Goal: Transaction & Acquisition: Book appointment/travel/reservation

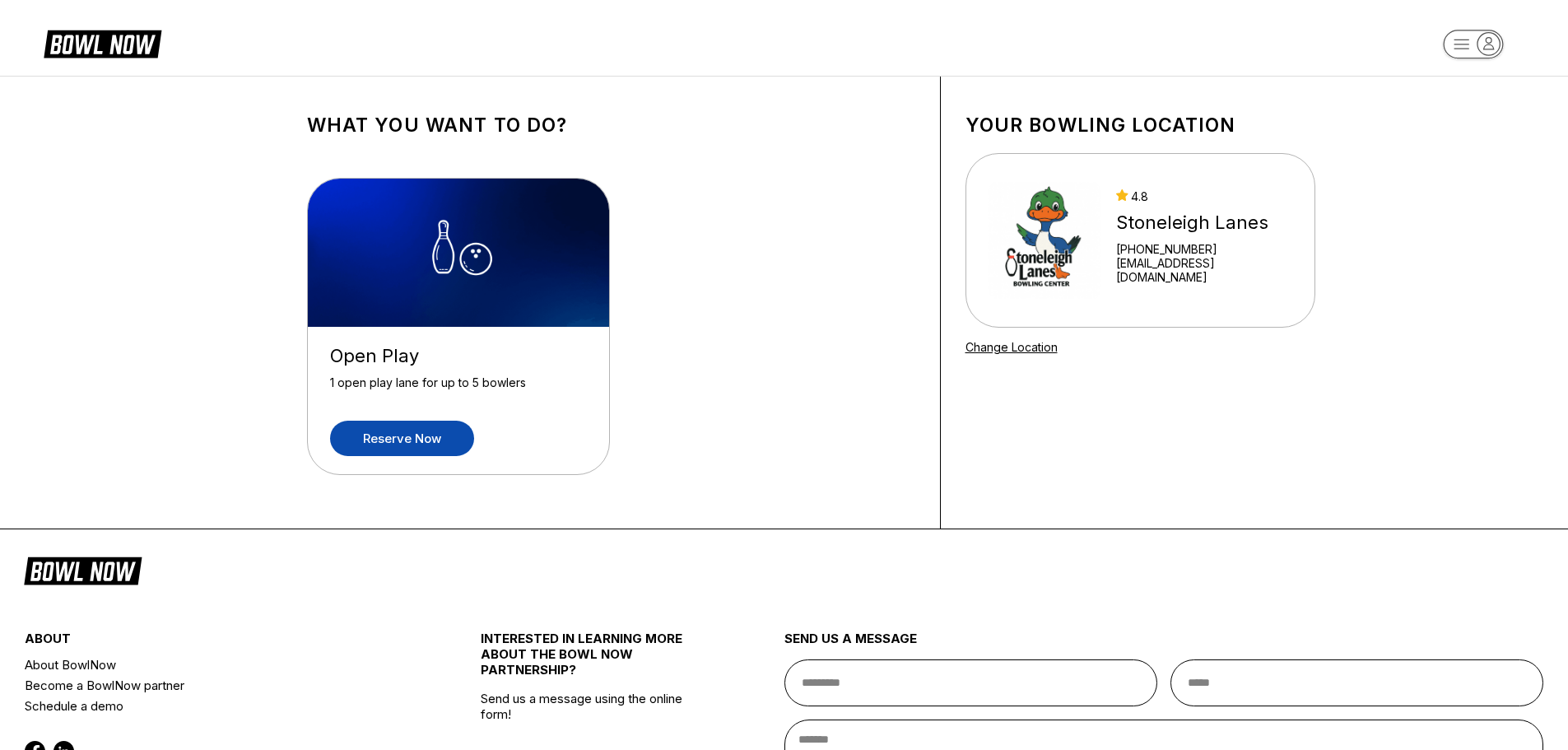
click at [420, 431] on link "Reserve now" at bounding box center [402, 438] width 144 height 36
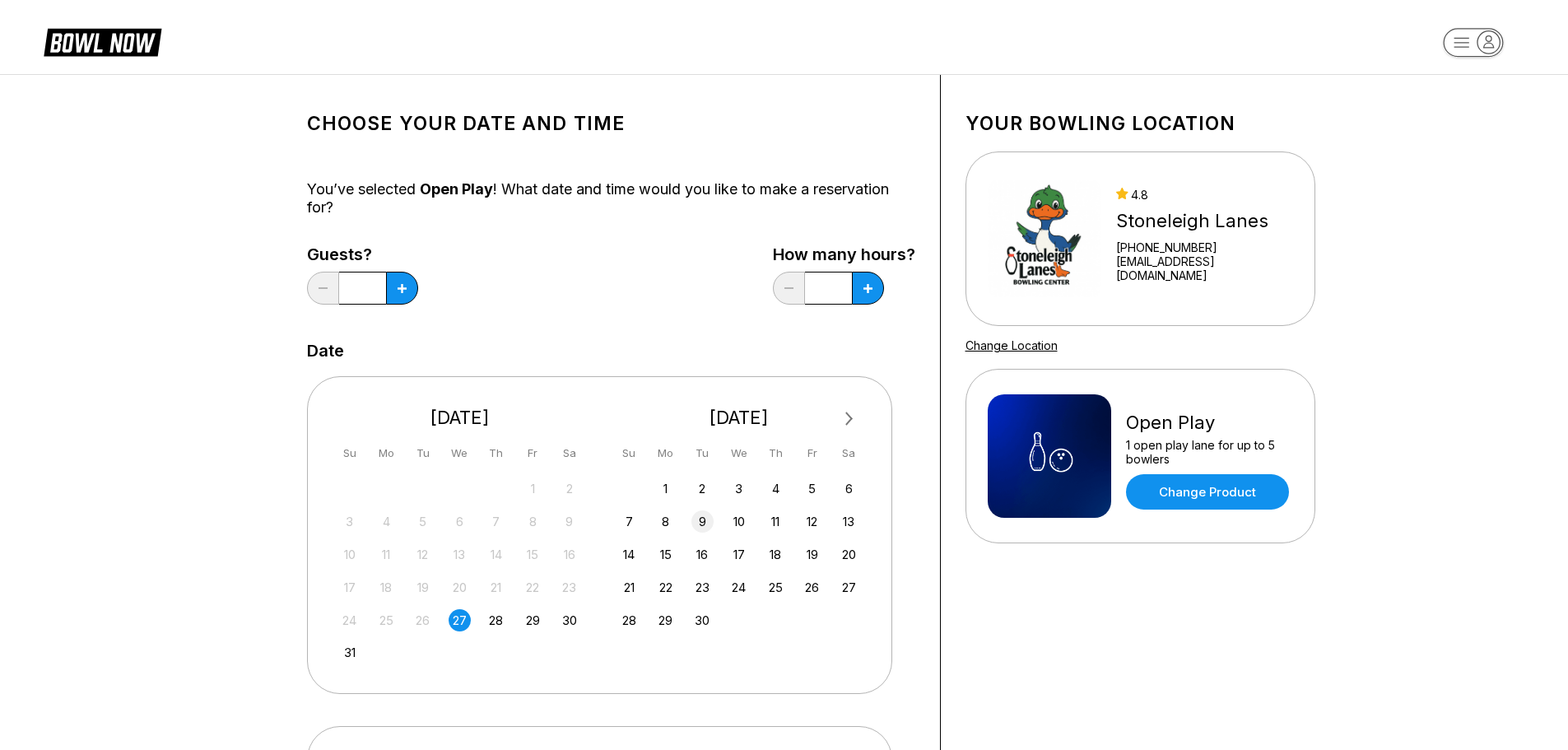
scroll to position [247, 0]
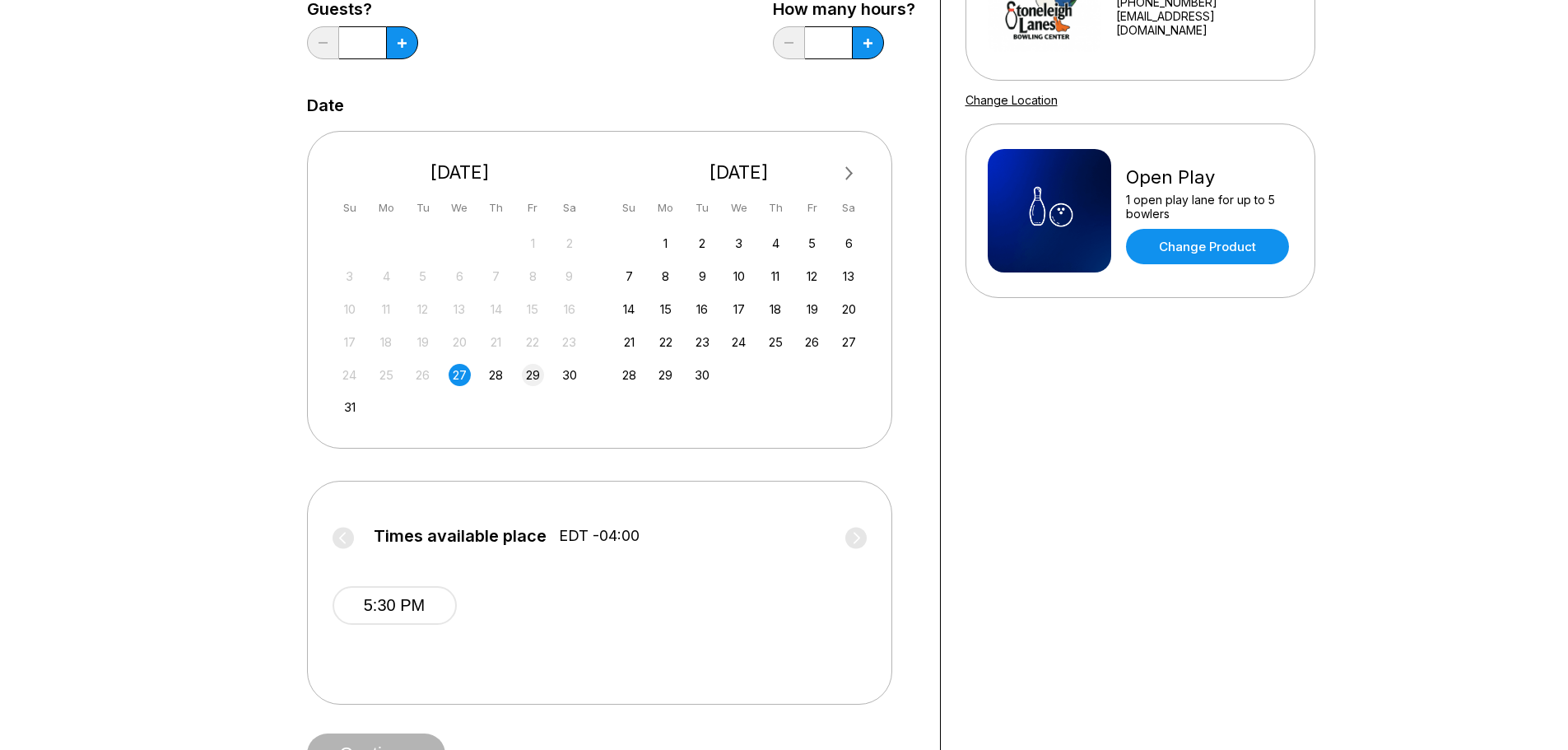
click at [532, 378] on div "29" at bounding box center [533, 375] width 22 height 22
click at [665, 606] on button "5:00 PM" at bounding box center [667, 605] width 124 height 39
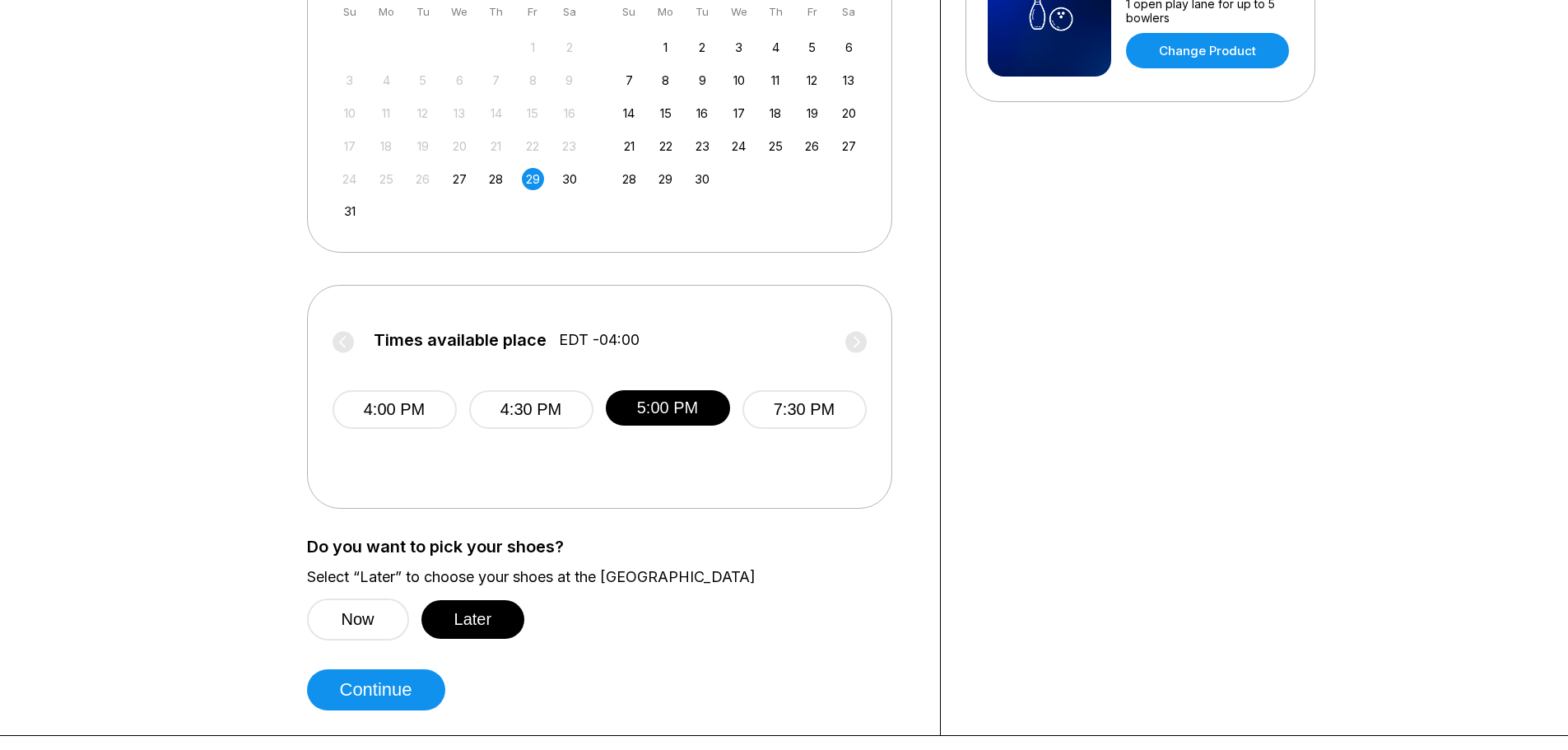
scroll to position [494, 0]
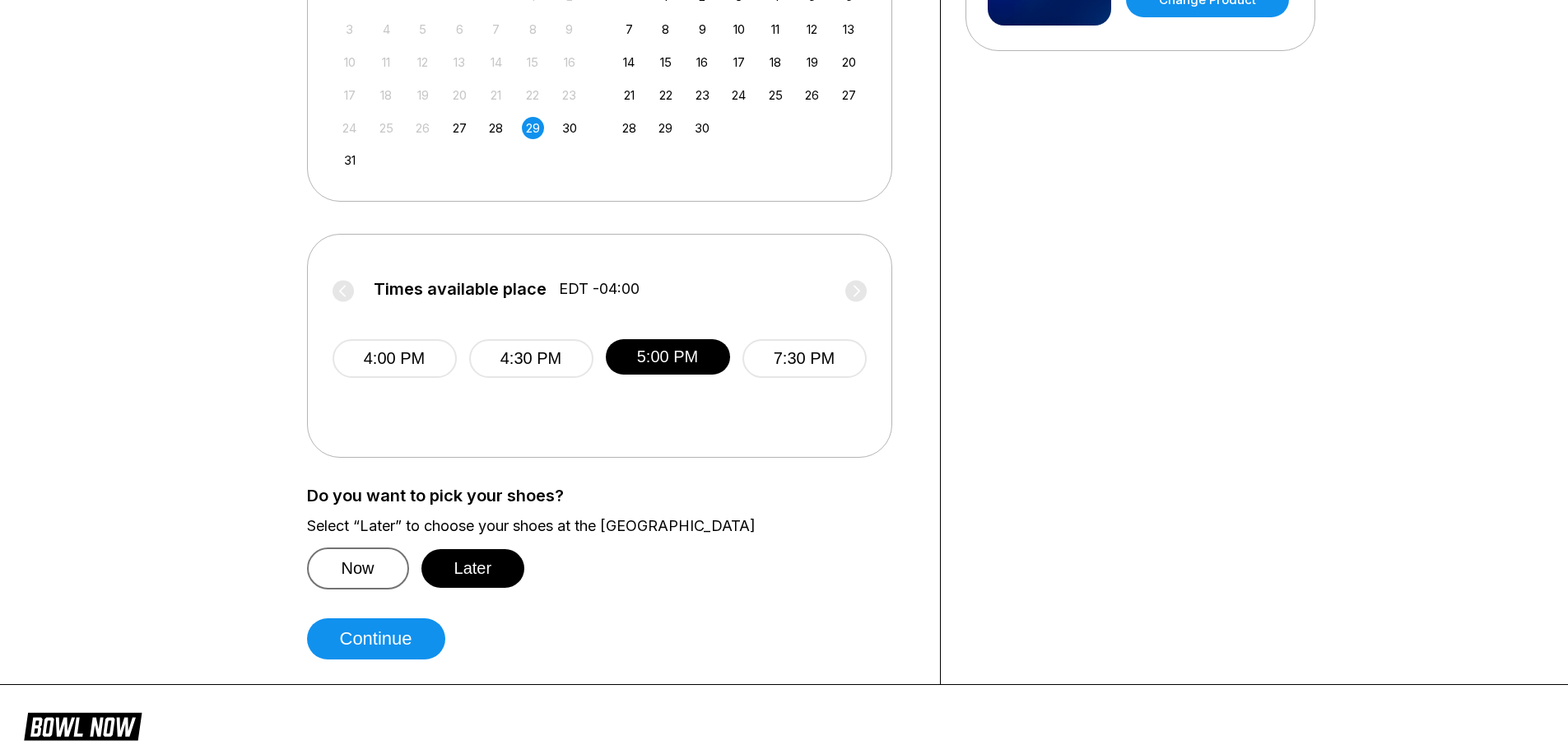
click at [397, 567] on button "Now" at bounding box center [358, 568] width 102 height 42
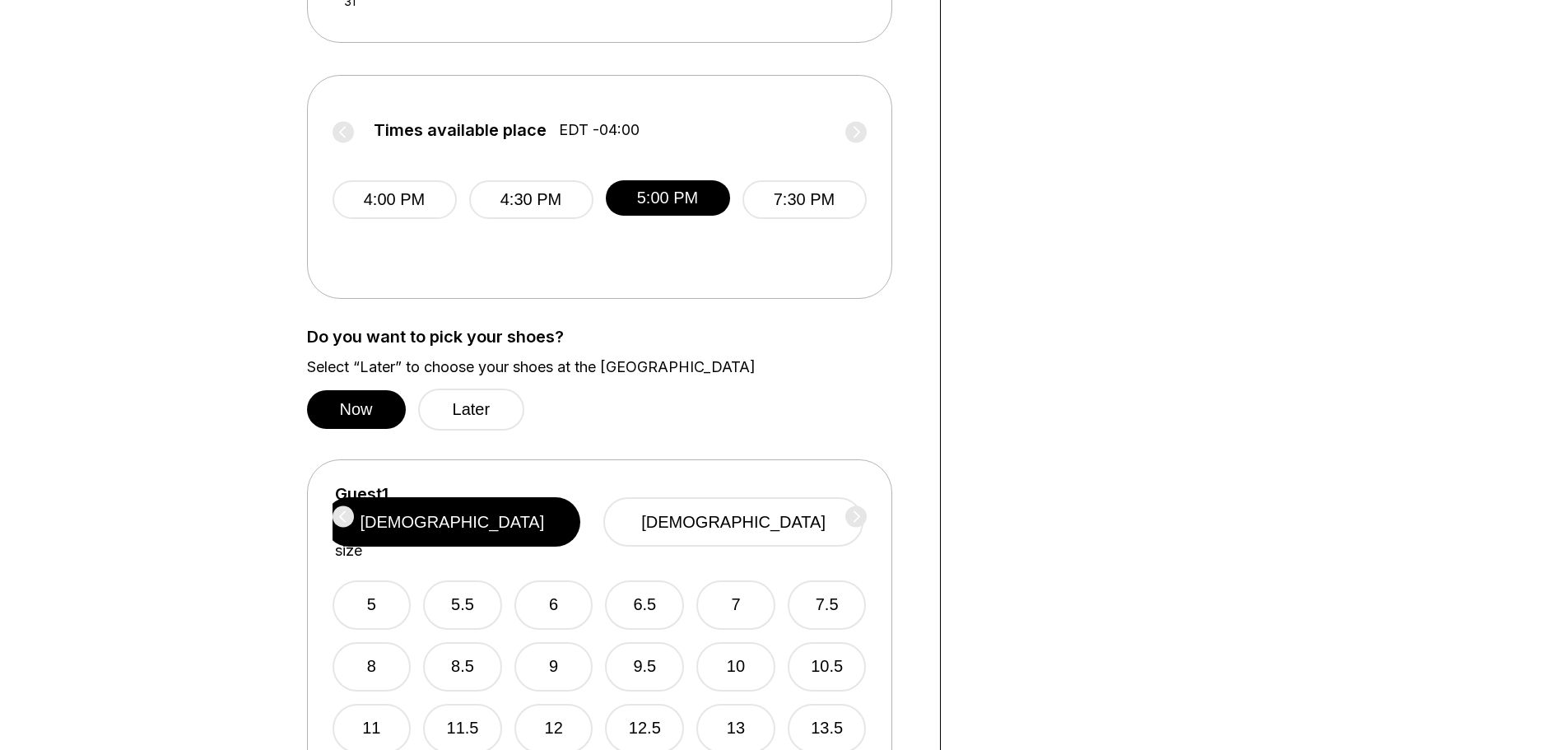
scroll to position [823, 0]
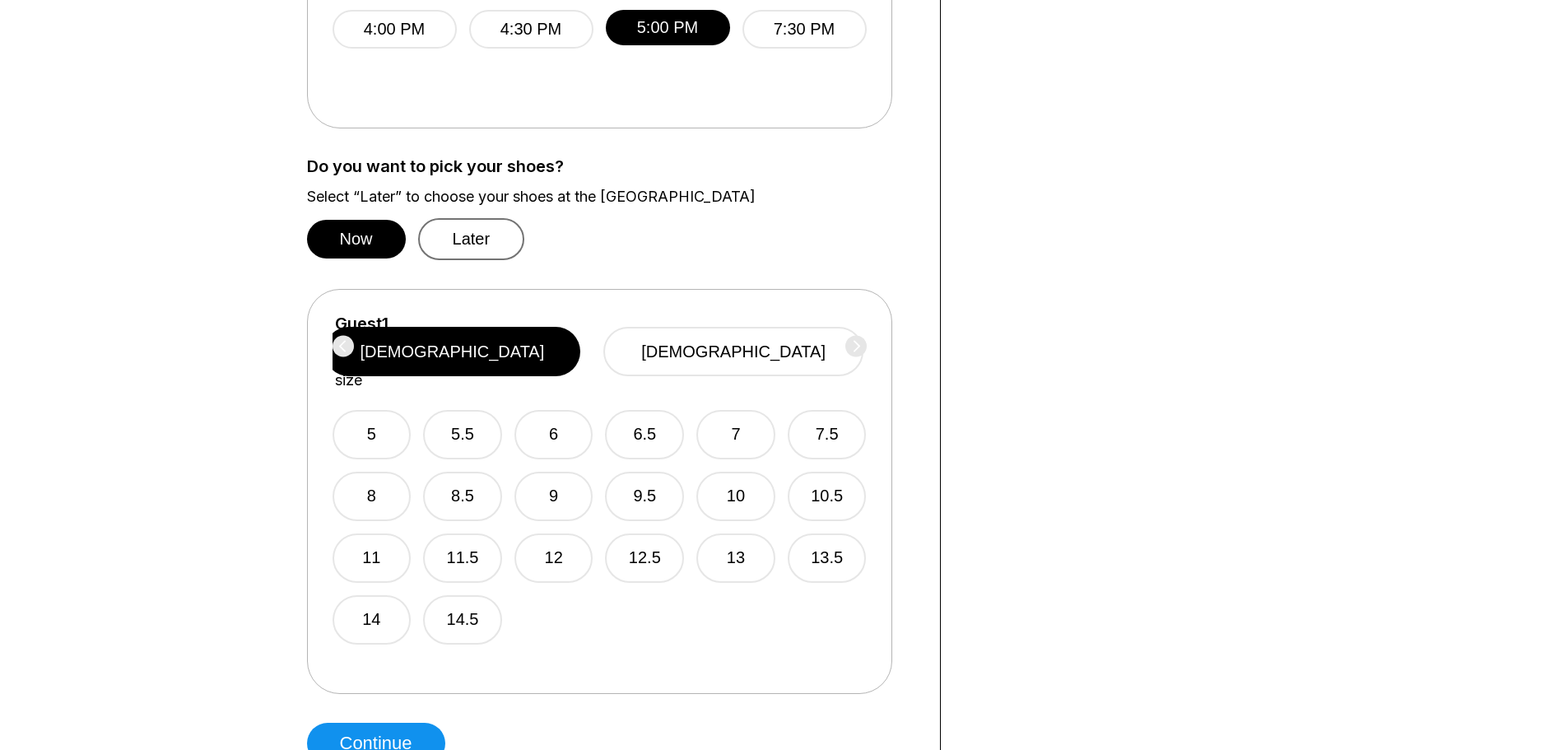
click at [448, 240] on button "Later" at bounding box center [472, 240] width 107 height 42
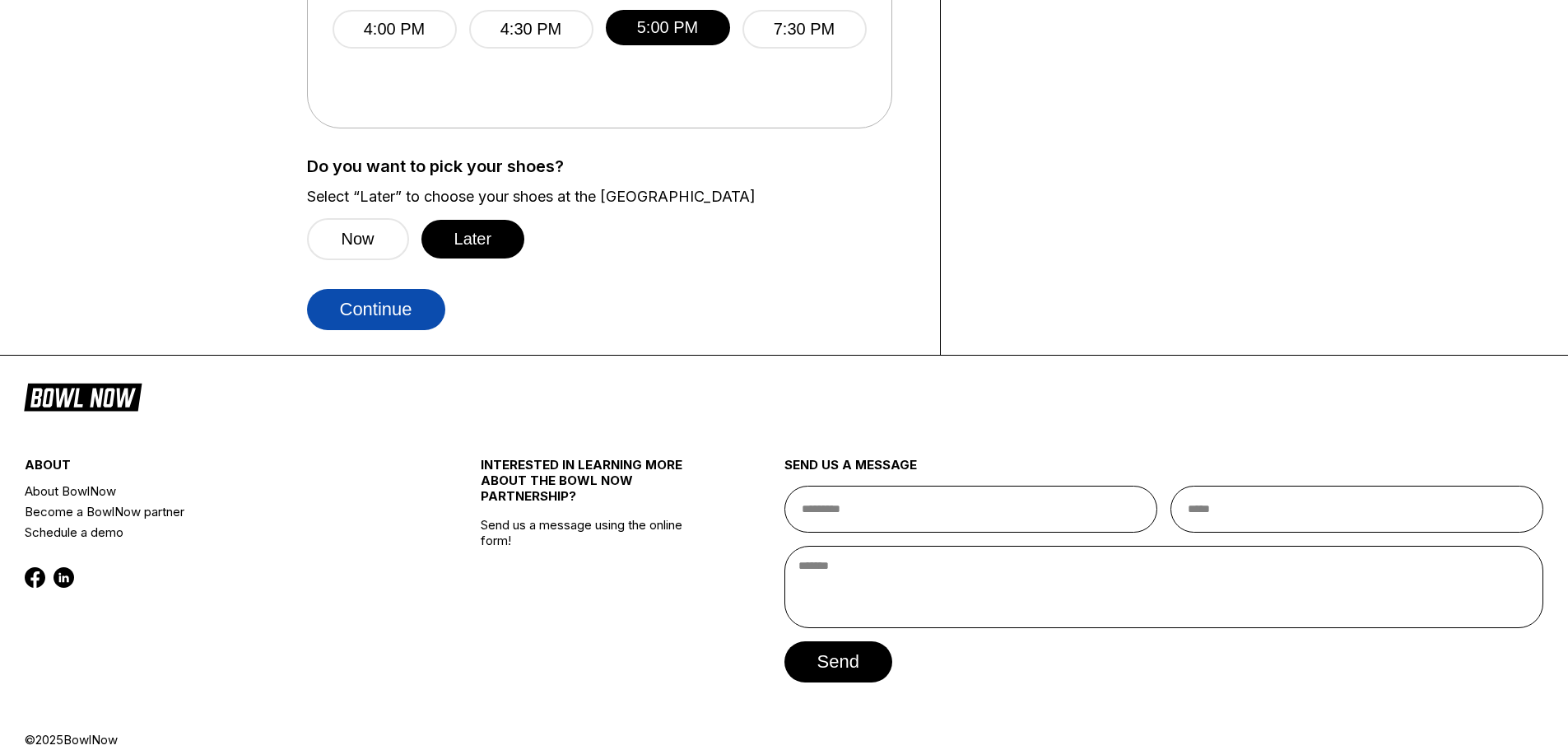
click at [424, 323] on button "Continue" at bounding box center [376, 309] width 138 height 41
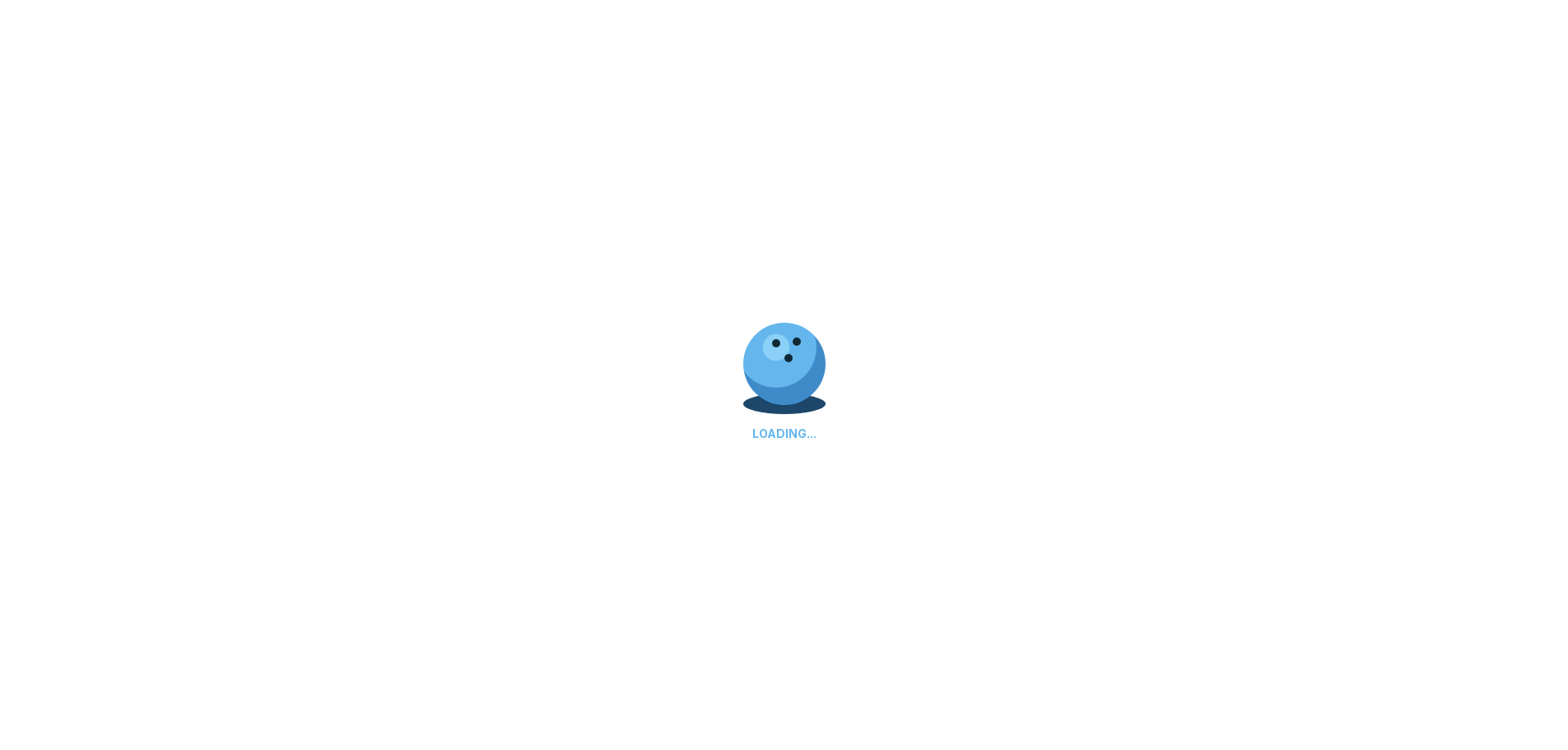
select select "**"
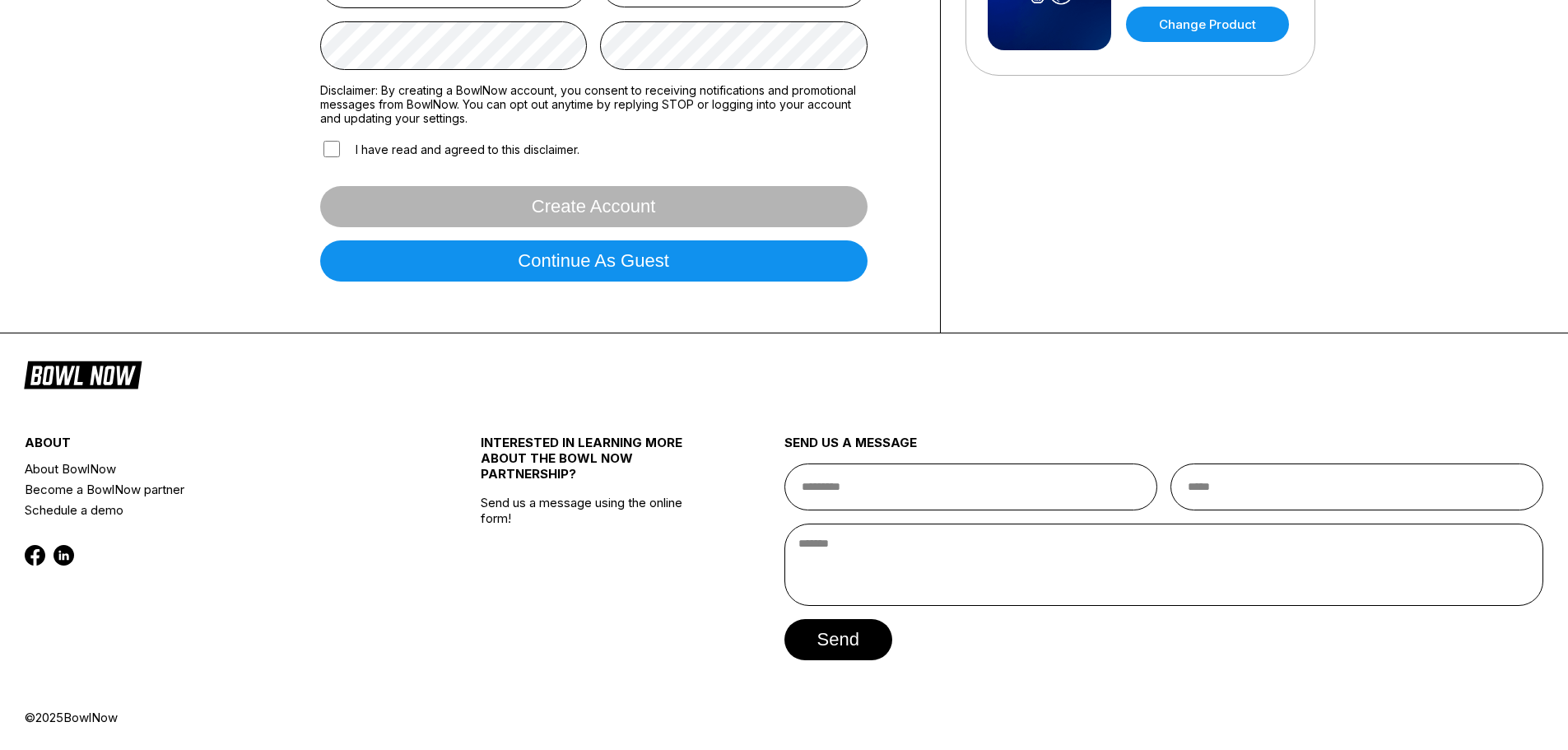
scroll to position [0, 0]
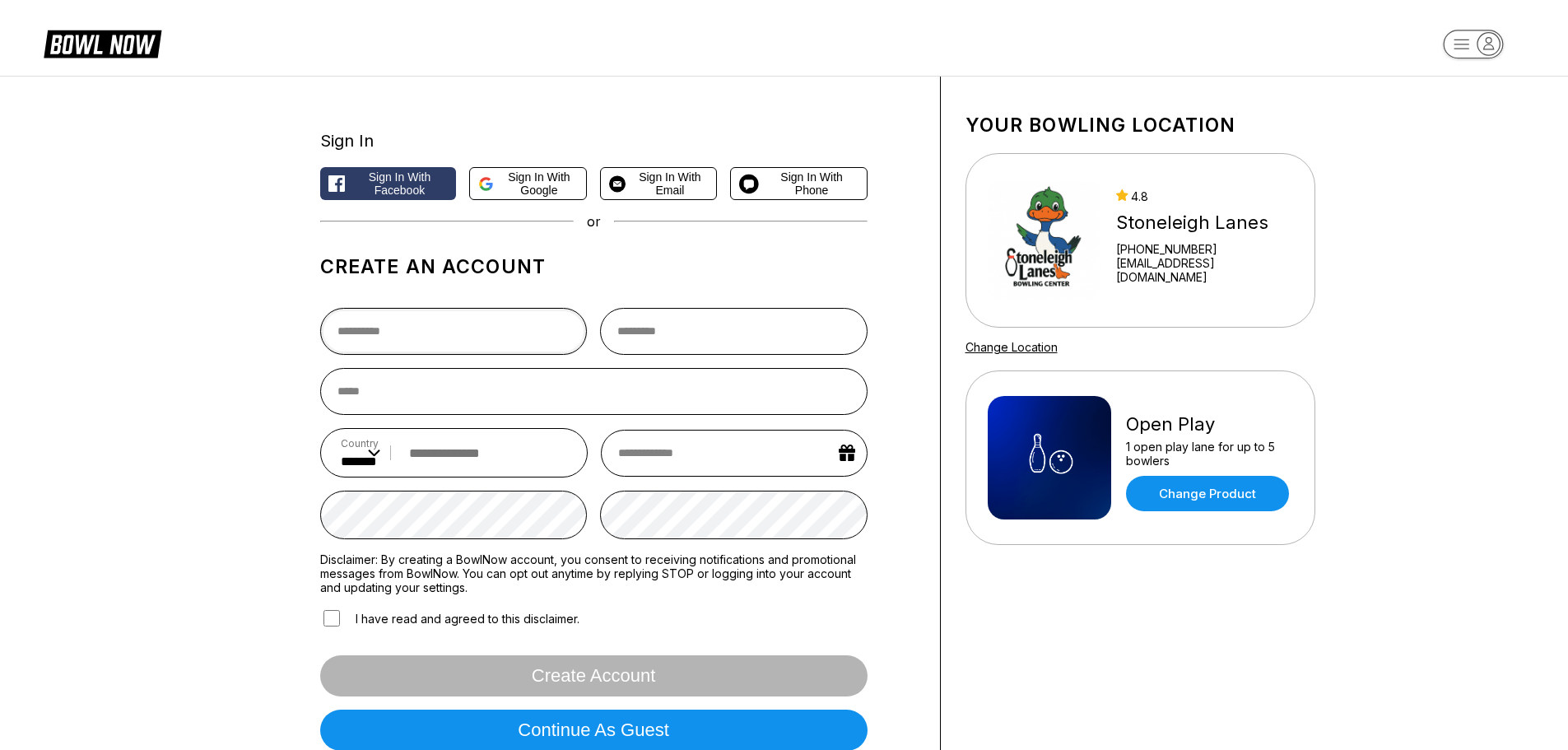
click at [436, 345] on input "text" at bounding box center [454, 331] width 268 height 47
type input "*******"
type input "*"
type input "****"
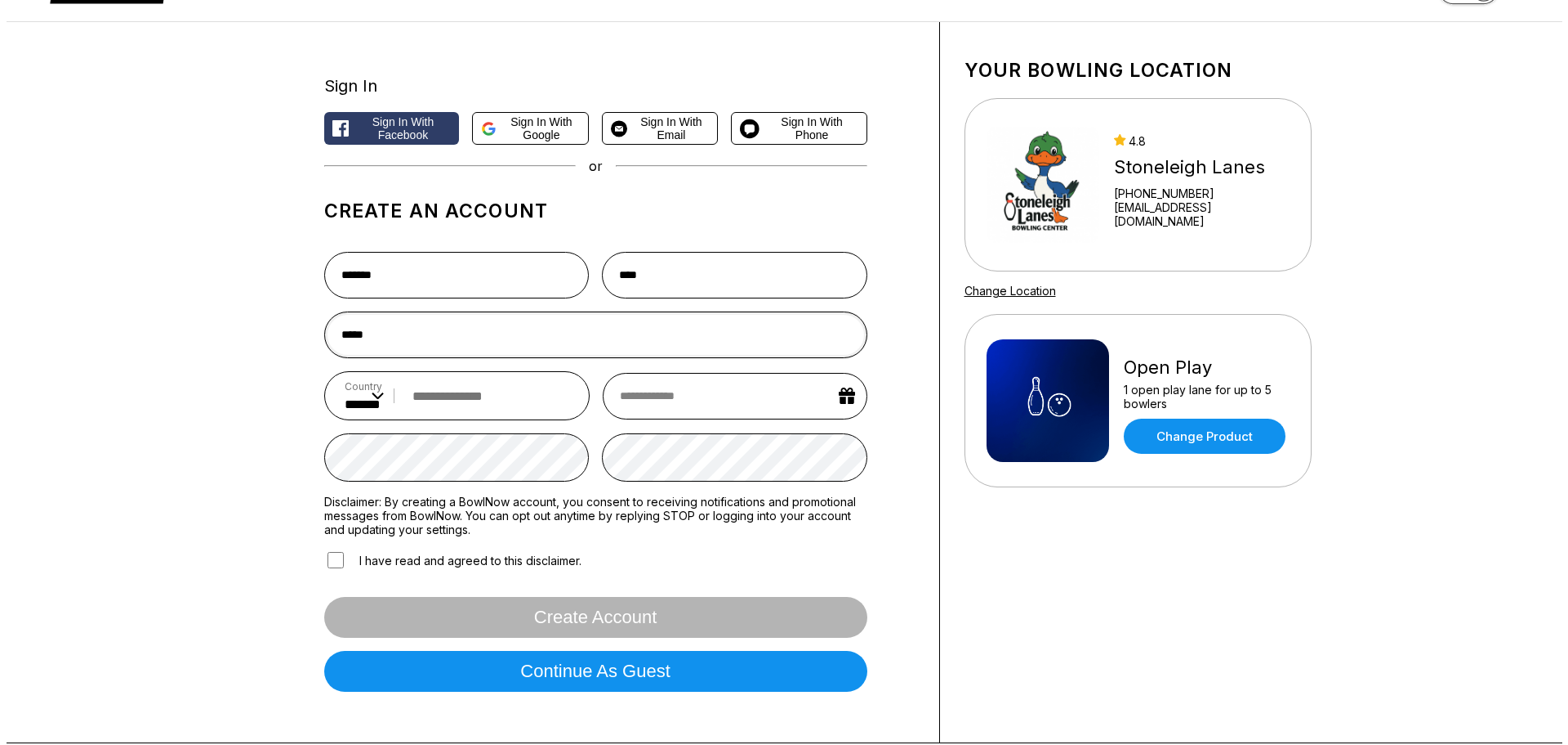
scroll to position [82, 0]
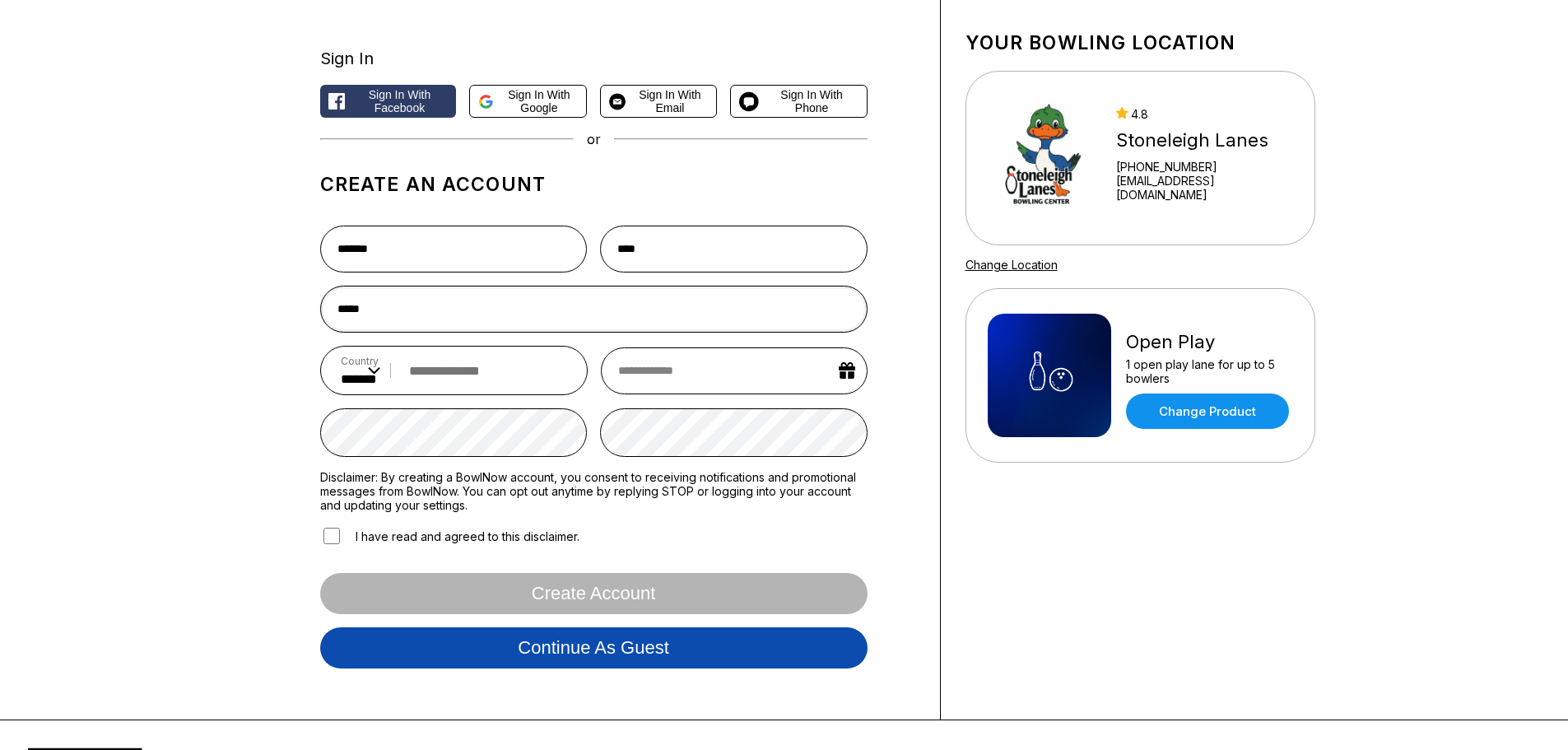
type input "*****"
click at [583, 660] on button "Continue as guest" at bounding box center [594, 648] width 547 height 41
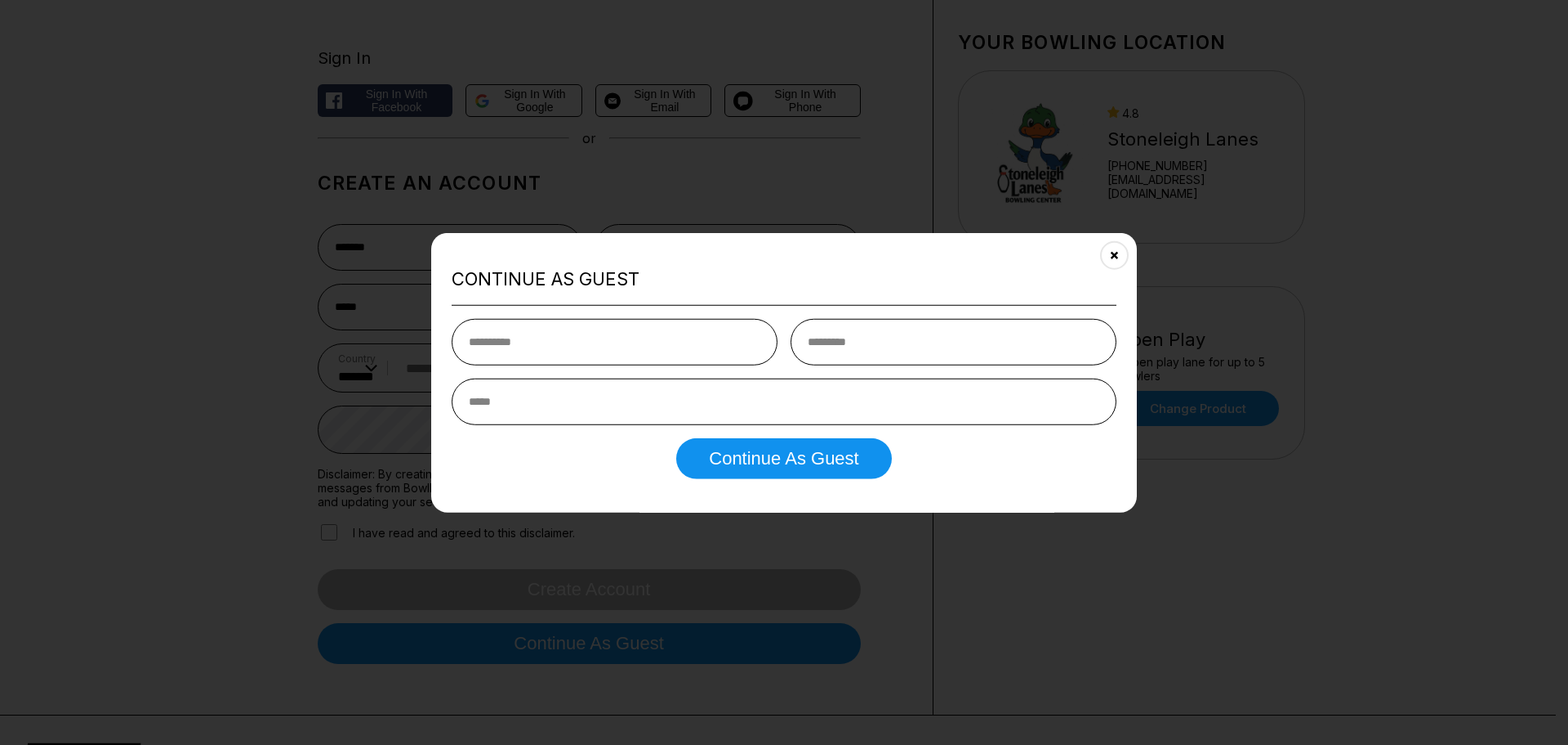
click at [597, 301] on div "Continue as Guest Continue as Guest" at bounding box center [784, 372] width 706 height 280
click at [583, 332] on input "text" at bounding box center [615, 341] width 326 height 46
type input "*******"
type input "****"
type input "**********"
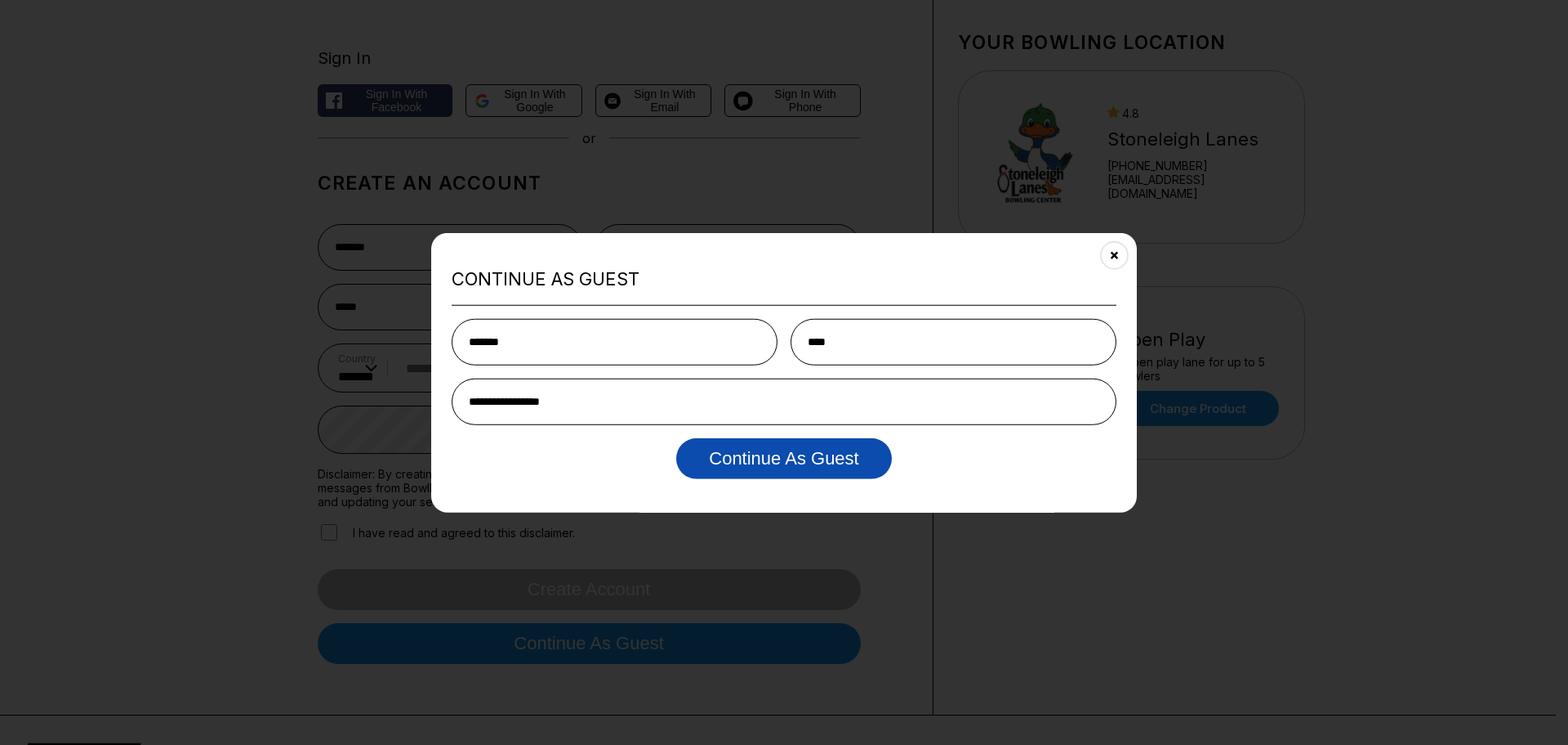
click at [784, 462] on button "Continue as Guest" at bounding box center [784, 458] width 215 height 41
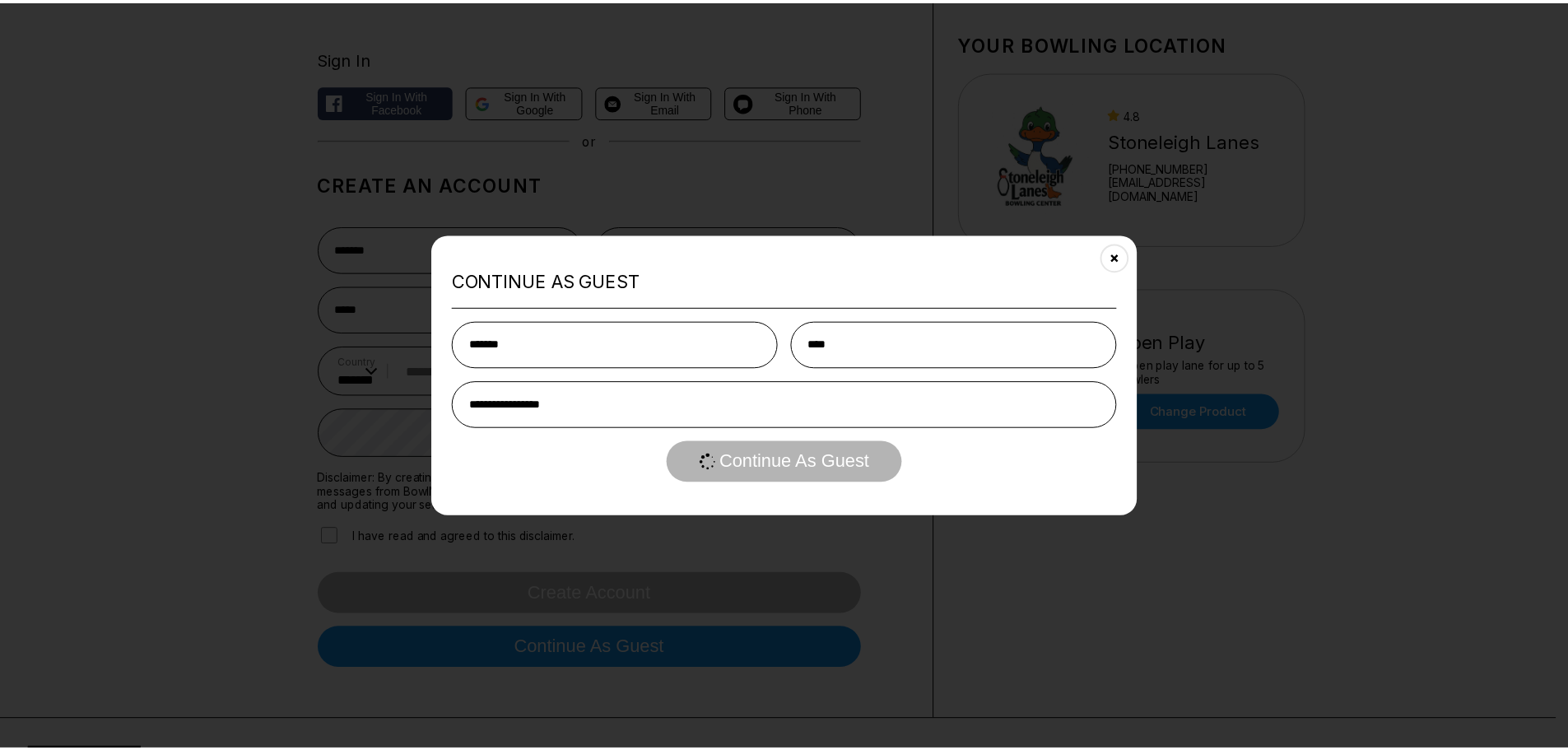
scroll to position [0, 0]
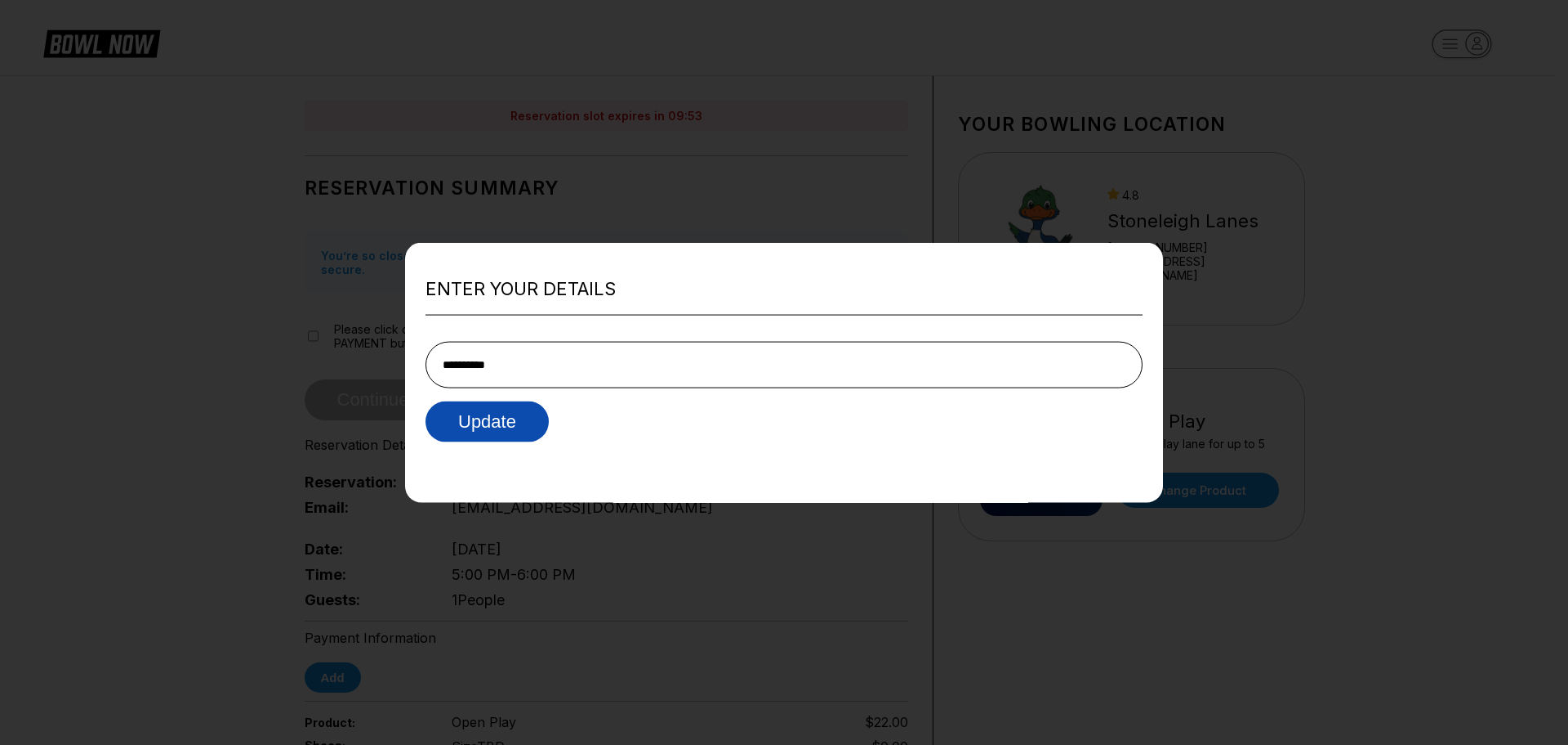
type input "**********"
click at [501, 434] on button "Update" at bounding box center [487, 421] width 124 height 41
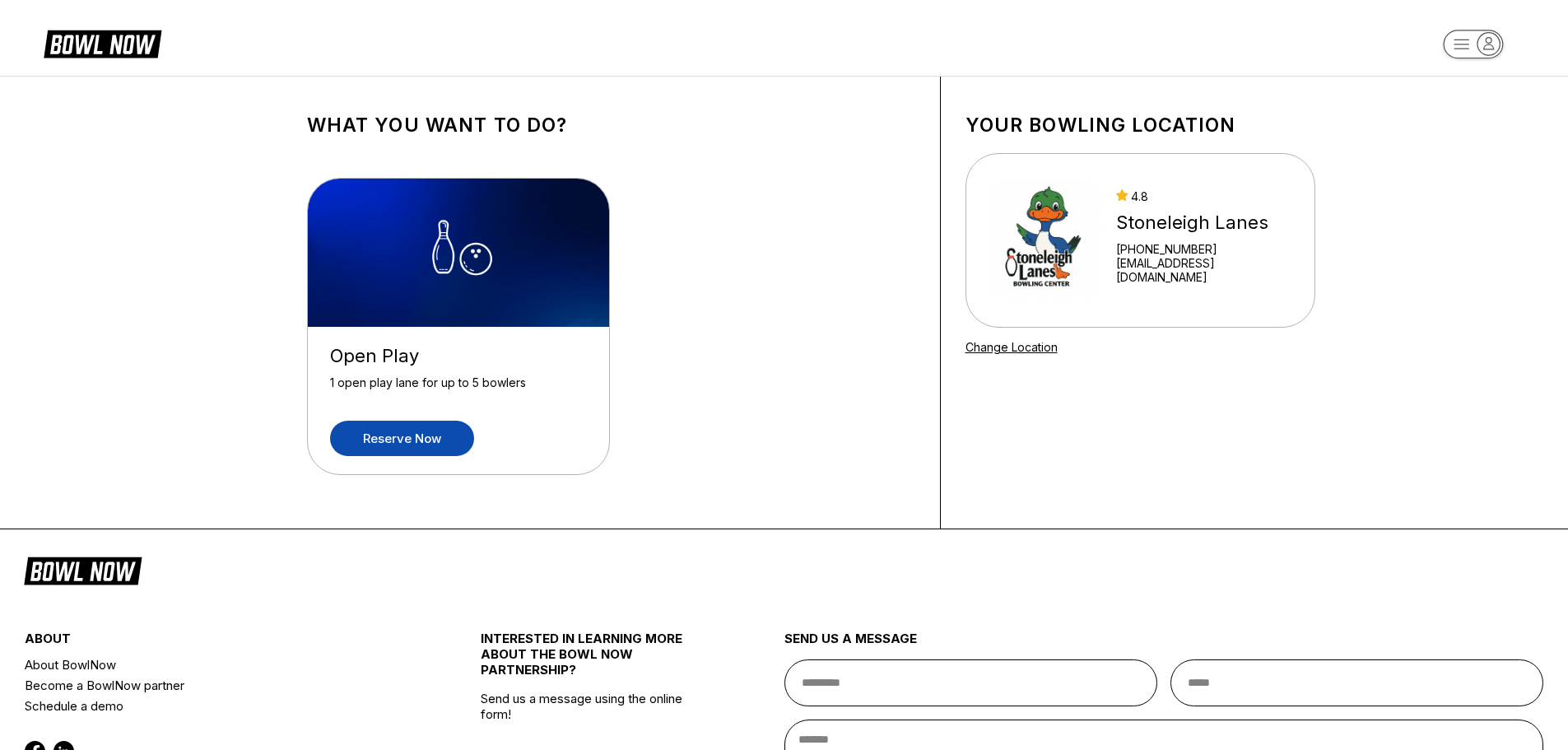
click at [403, 424] on link "Reserve now" at bounding box center [402, 438] width 144 height 36
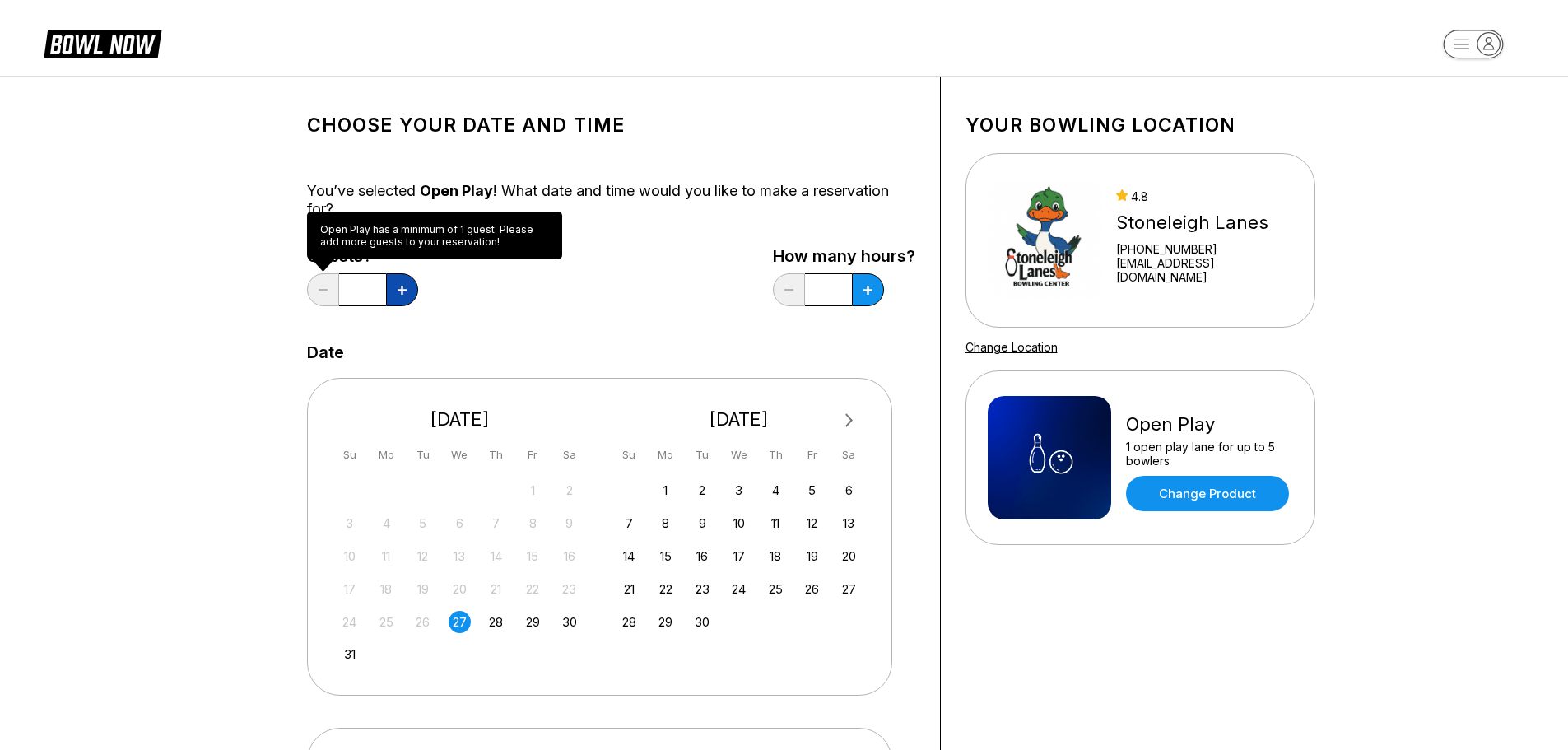
click at [404, 296] on button at bounding box center [402, 290] width 32 height 33
type input "*"
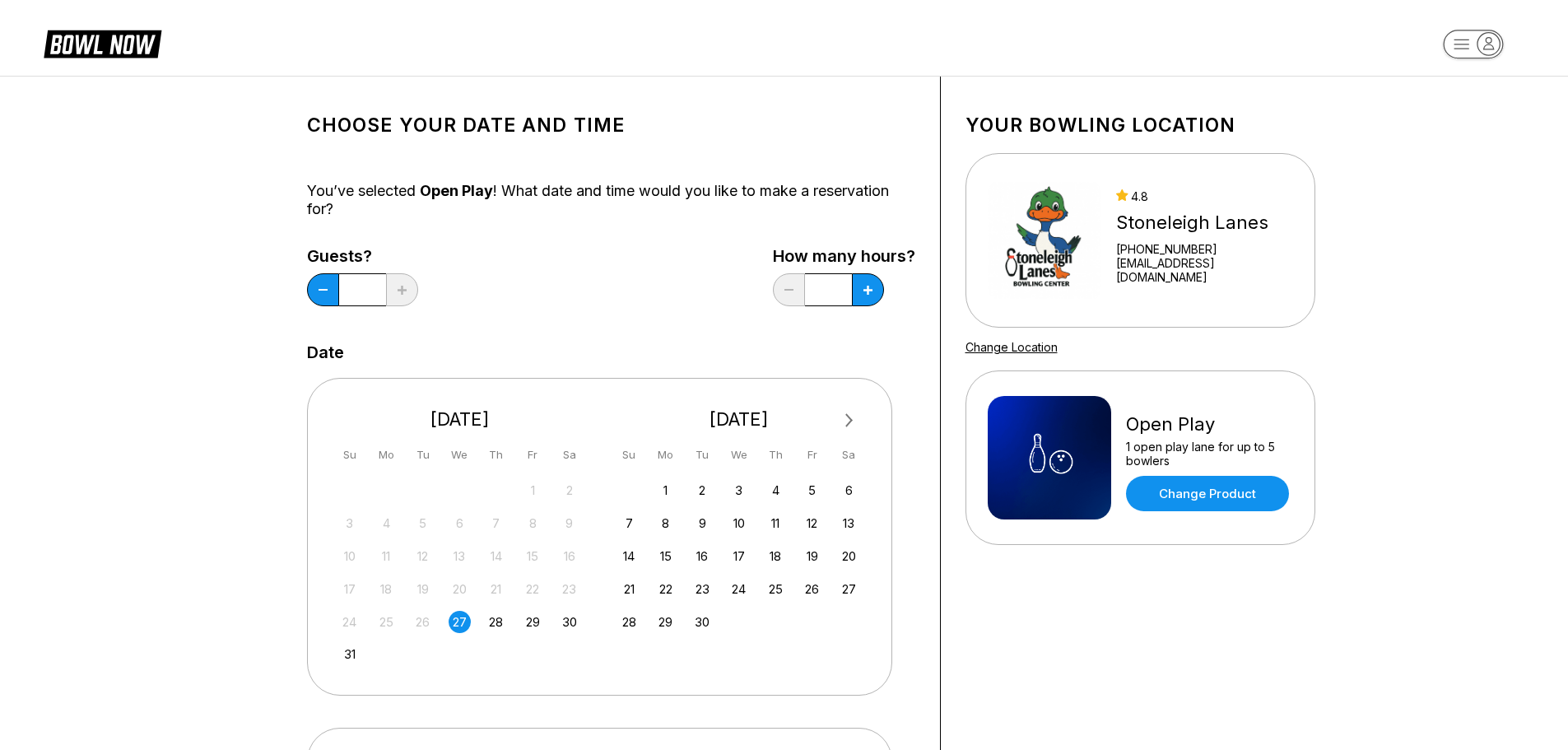
click at [549, 615] on div "24 25 26 27 28 29 30" at bounding box center [461, 620] width 247 height 25
click at [540, 620] on div "29" at bounding box center [533, 621] width 22 height 22
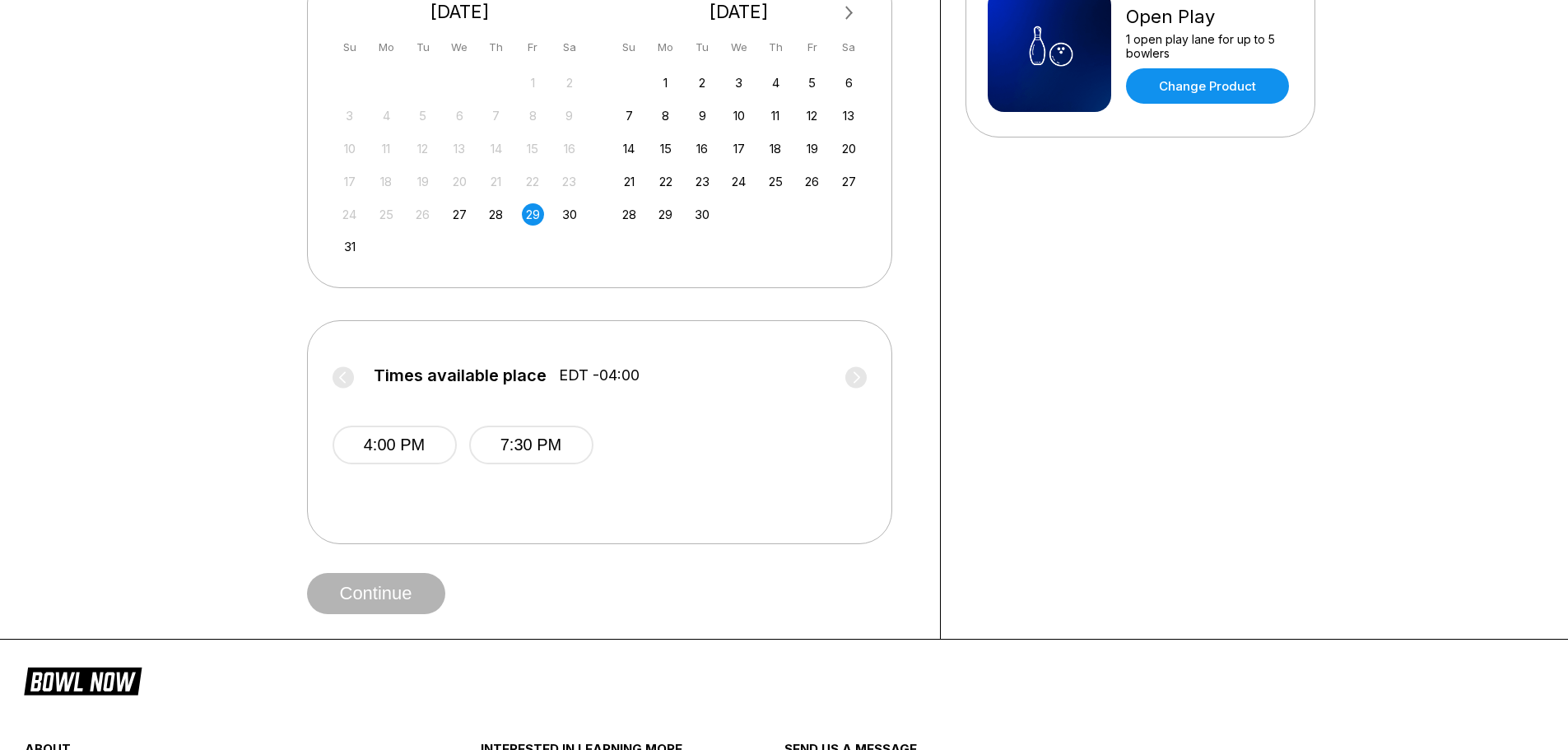
scroll to position [411, 0]
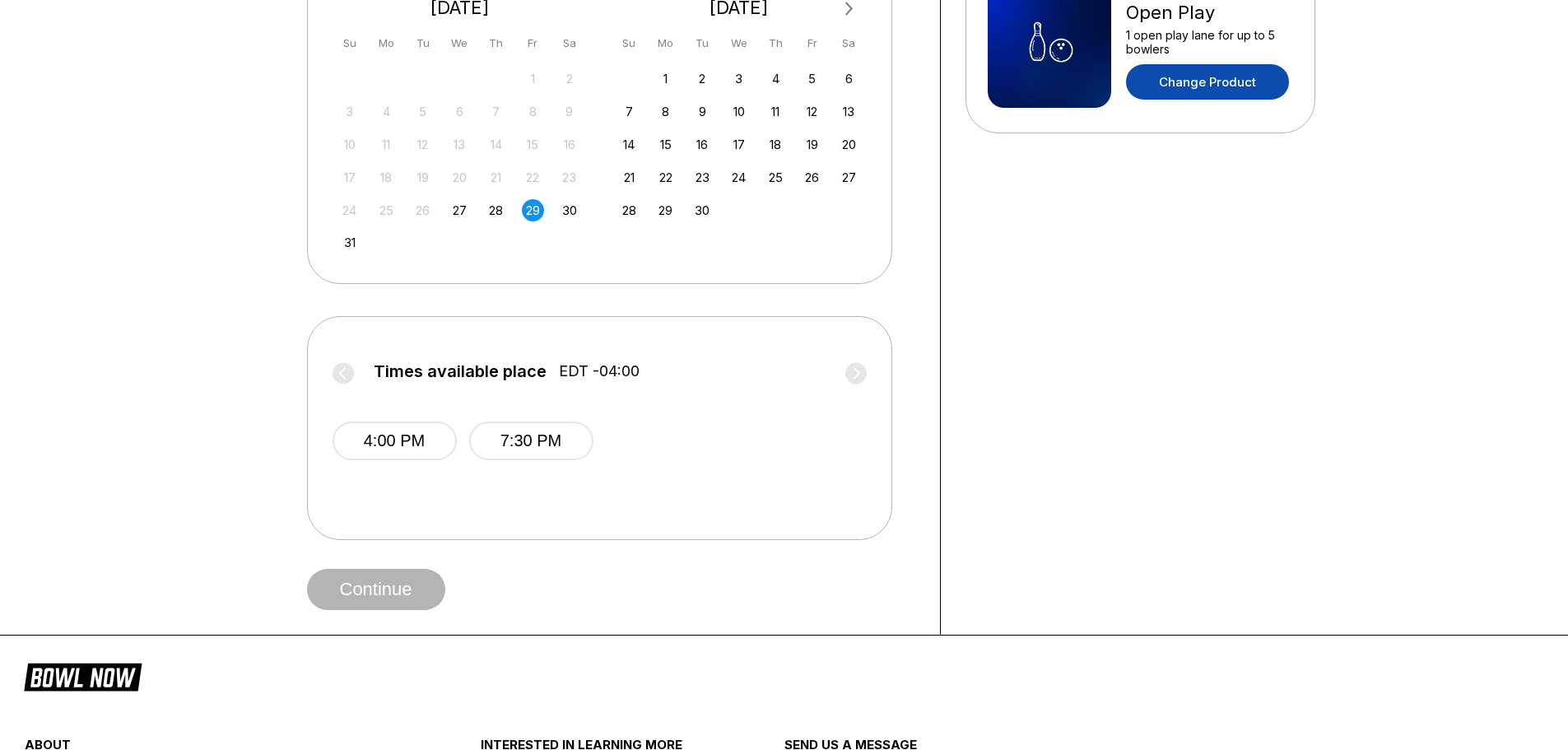
click at [1188, 74] on link "Change Product" at bounding box center [1207, 82] width 163 height 36
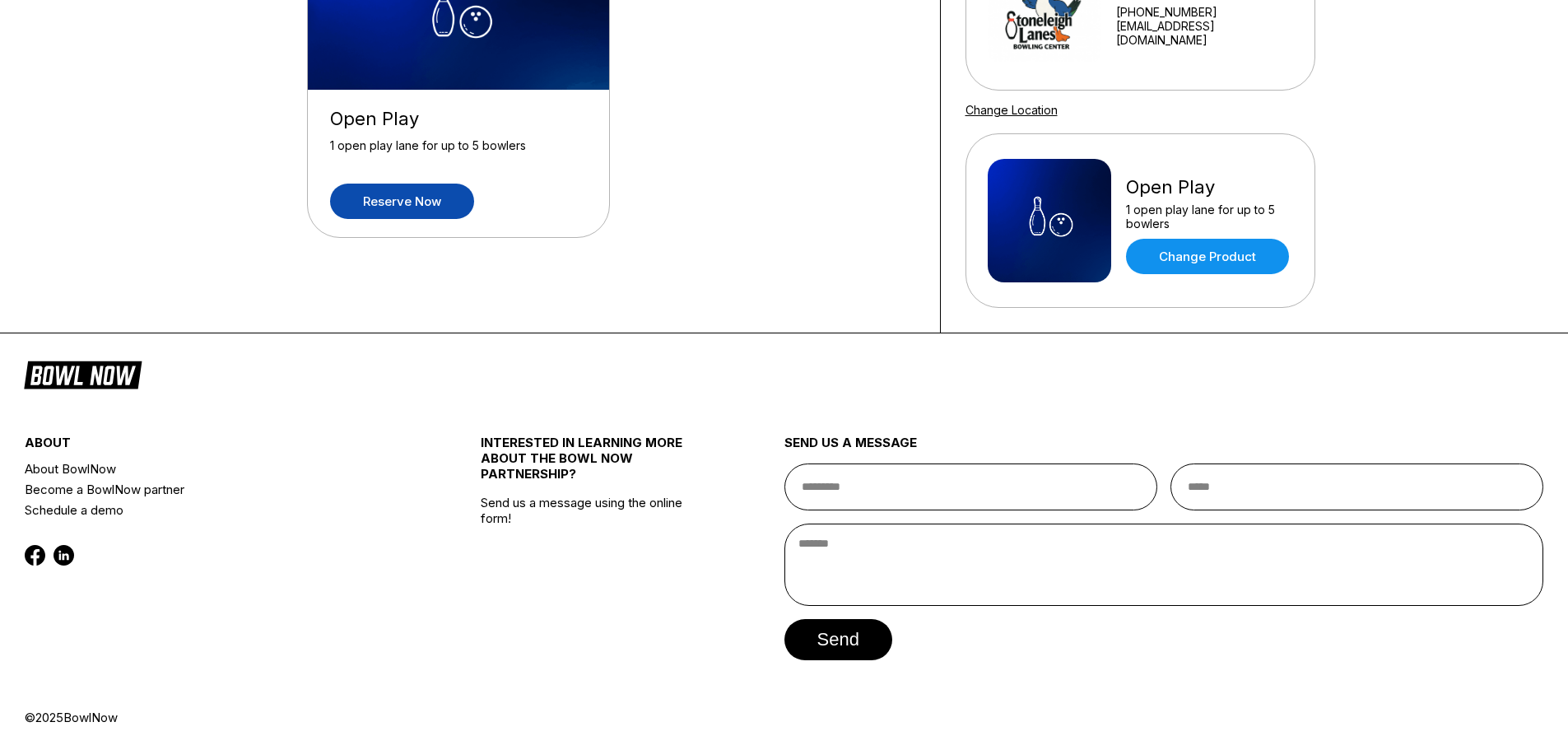
scroll to position [0, 0]
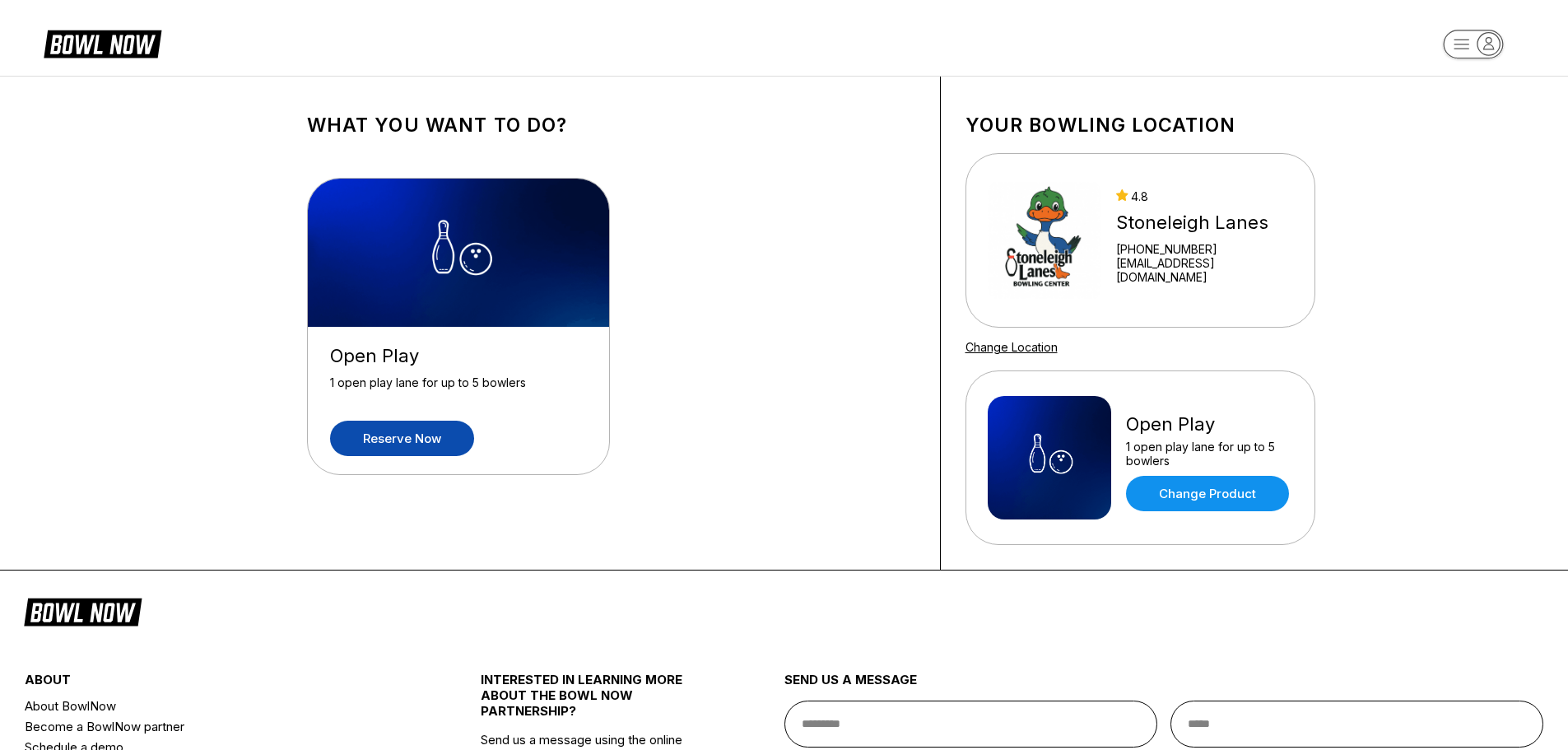
click at [428, 427] on link "Reserve now" at bounding box center [402, 438] width 144 height 36
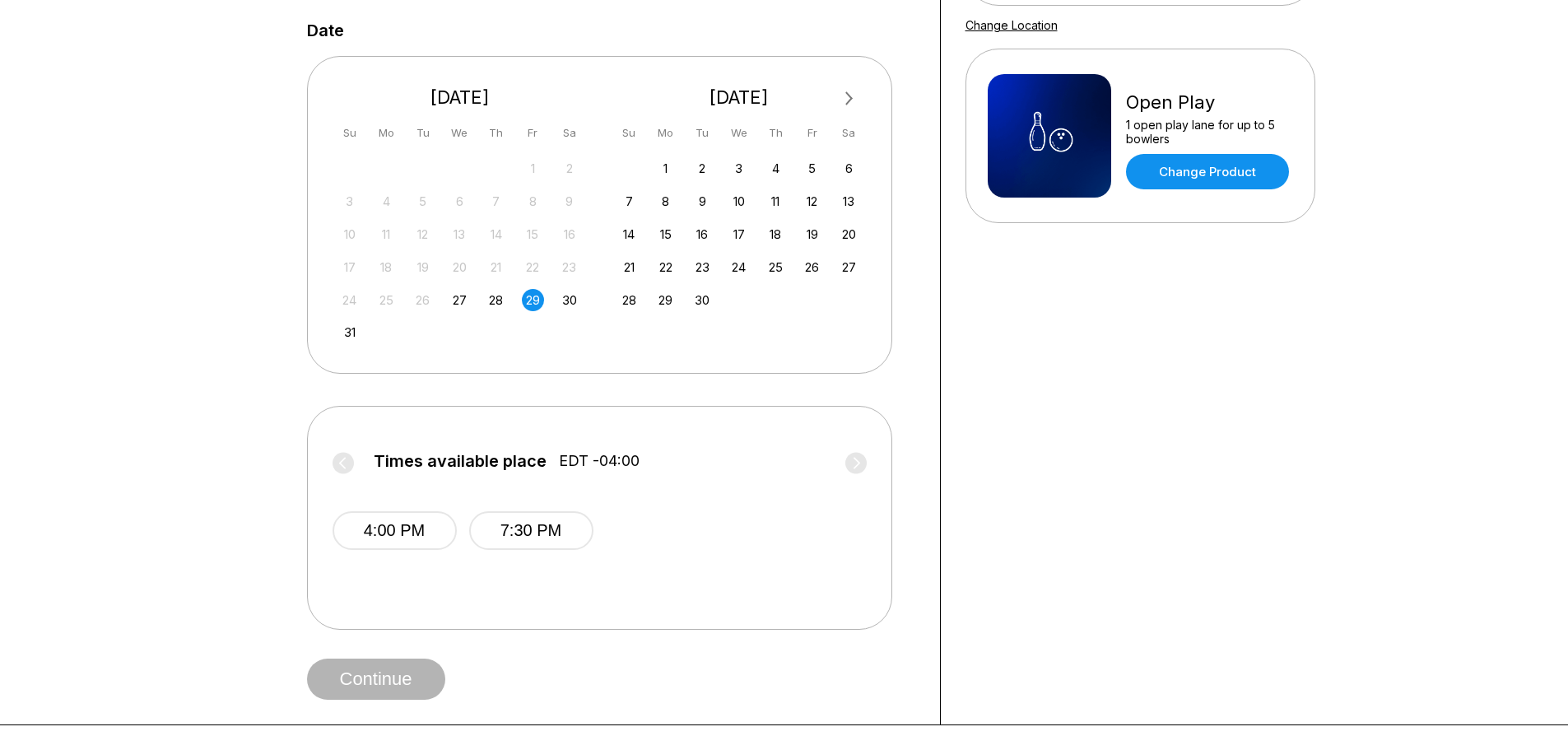
scroll to position [329, 0]
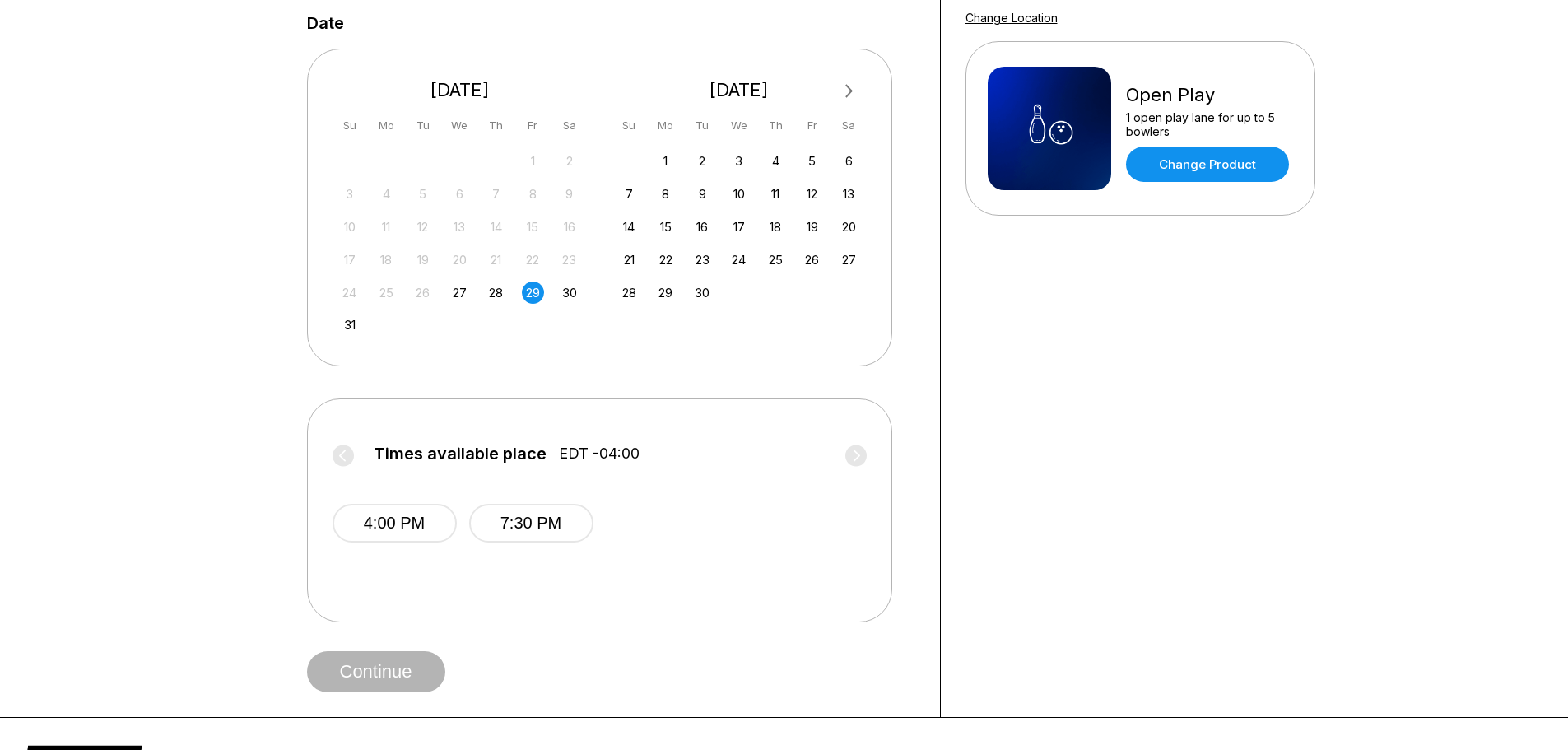
click at [691, 453] on label "Times available place EDT -04:00" at bounding box center [599, 457] width 534 height 26
click at [839, 460] on label "Times available place EDT -04:00" at bounding box center [599, 457] width 534 height 26
drag, startPoint x: 846, startPoint y: 462, endPoint x: 823, endPoint y: 465, distance: 23.2
click at [831, 465] on label "Times available place EDT -04:00" at bounding box center [609, 457] width 534 height 26
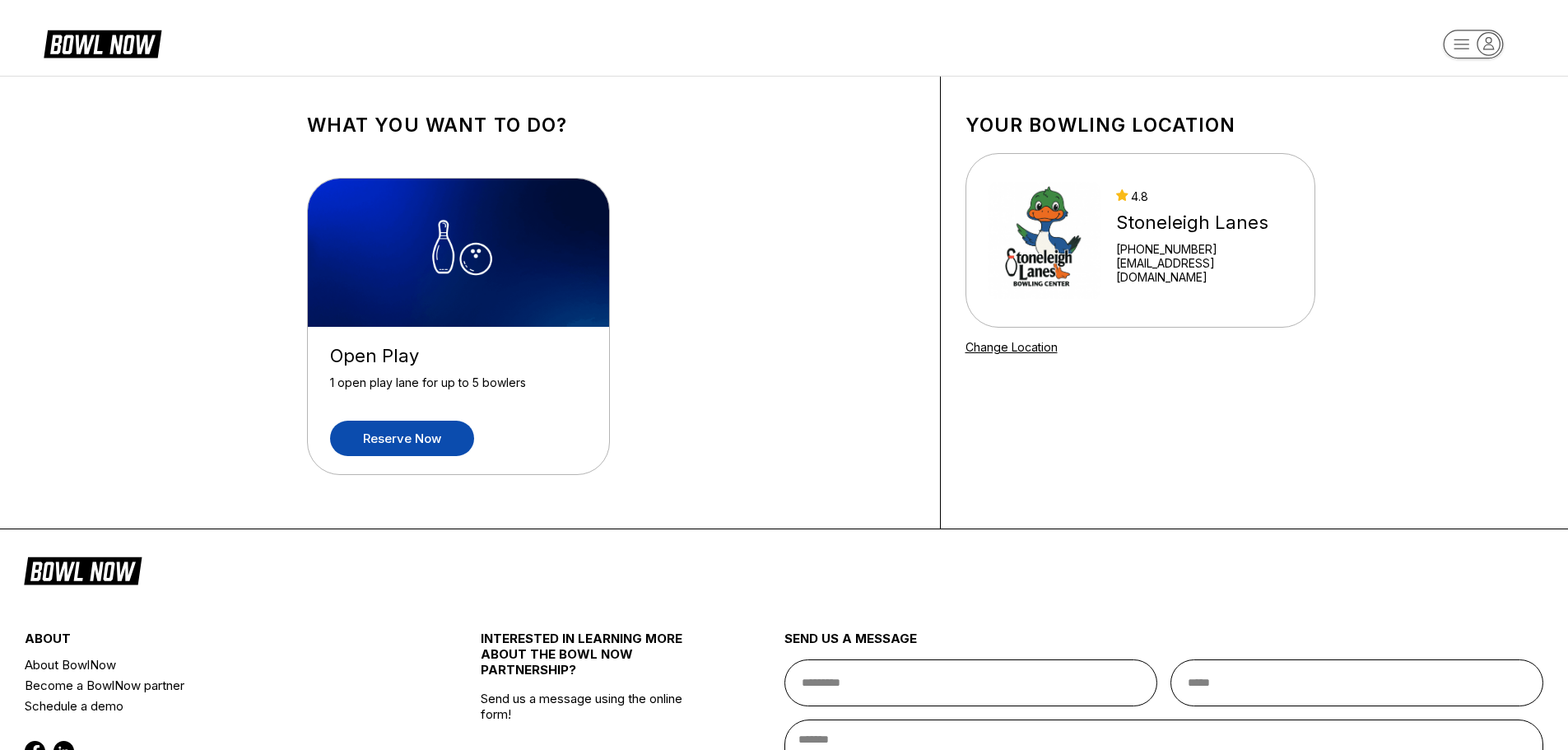
click at [390, 446] on link "Reserve now" at bounding box center [402, 438] width 144 height 36
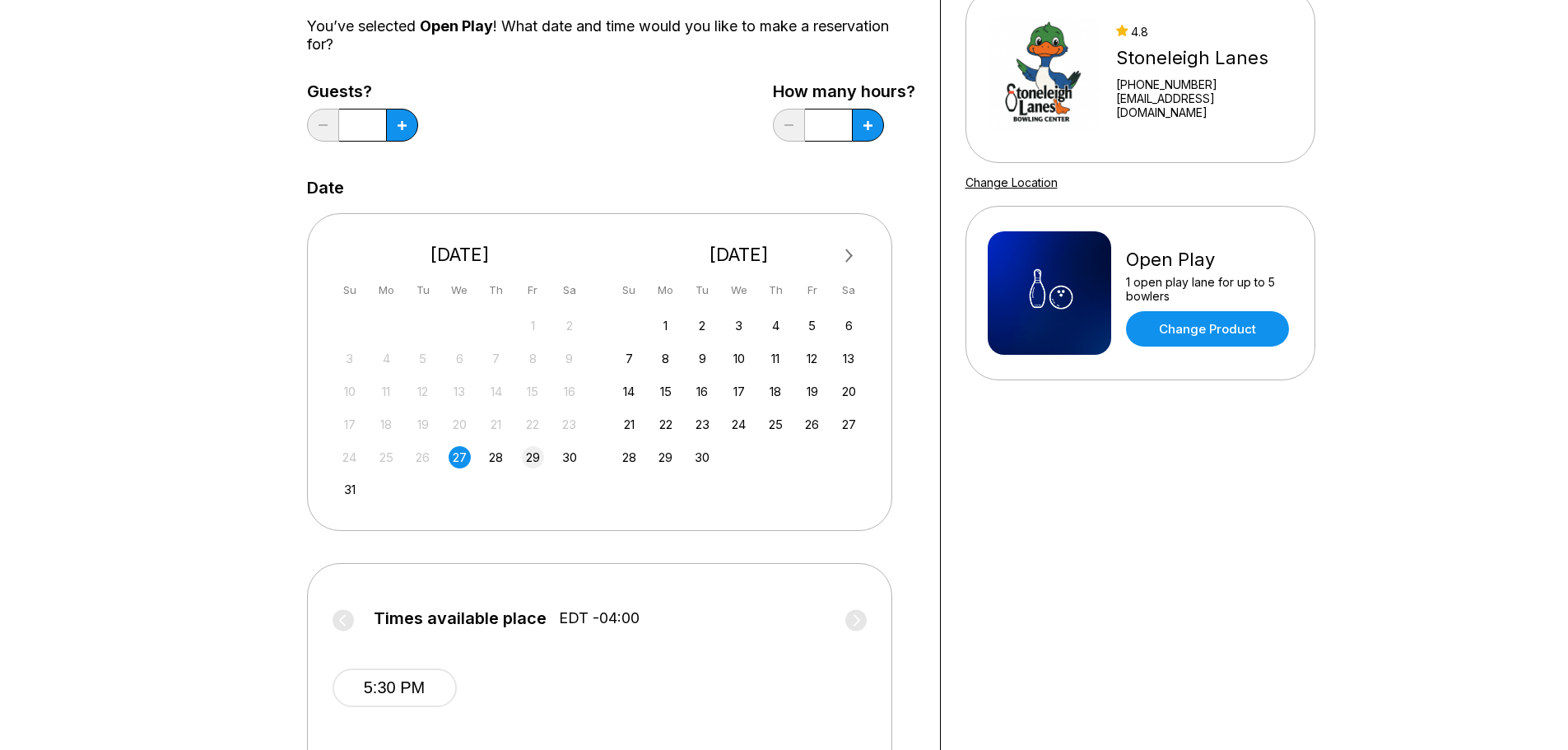
click at [527, 464] on div "29" at bounding box center [533, 457] width 22 height 22
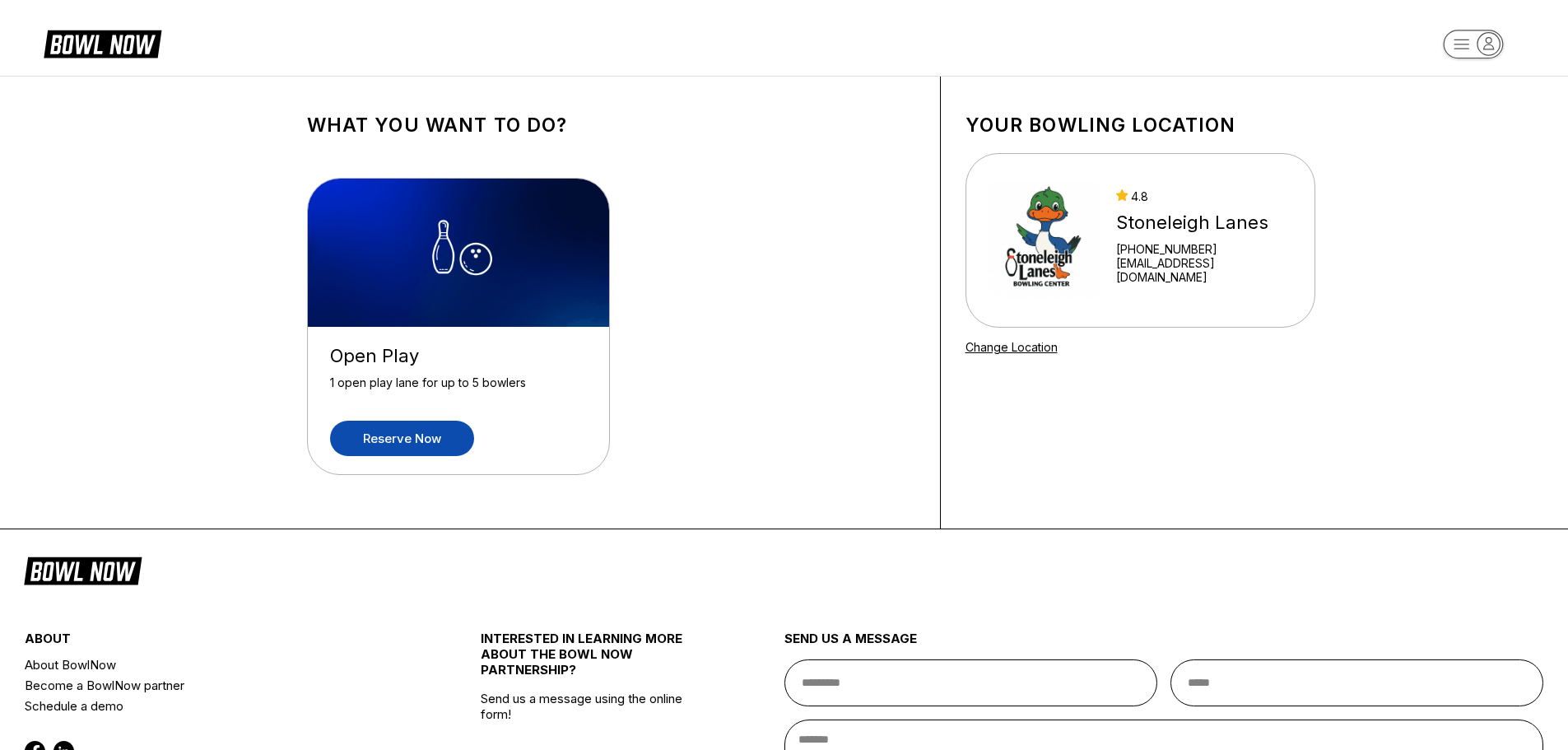
click at [393, 444] on link "Reserve now" at bounding box center [402, 438] width 144 height 36
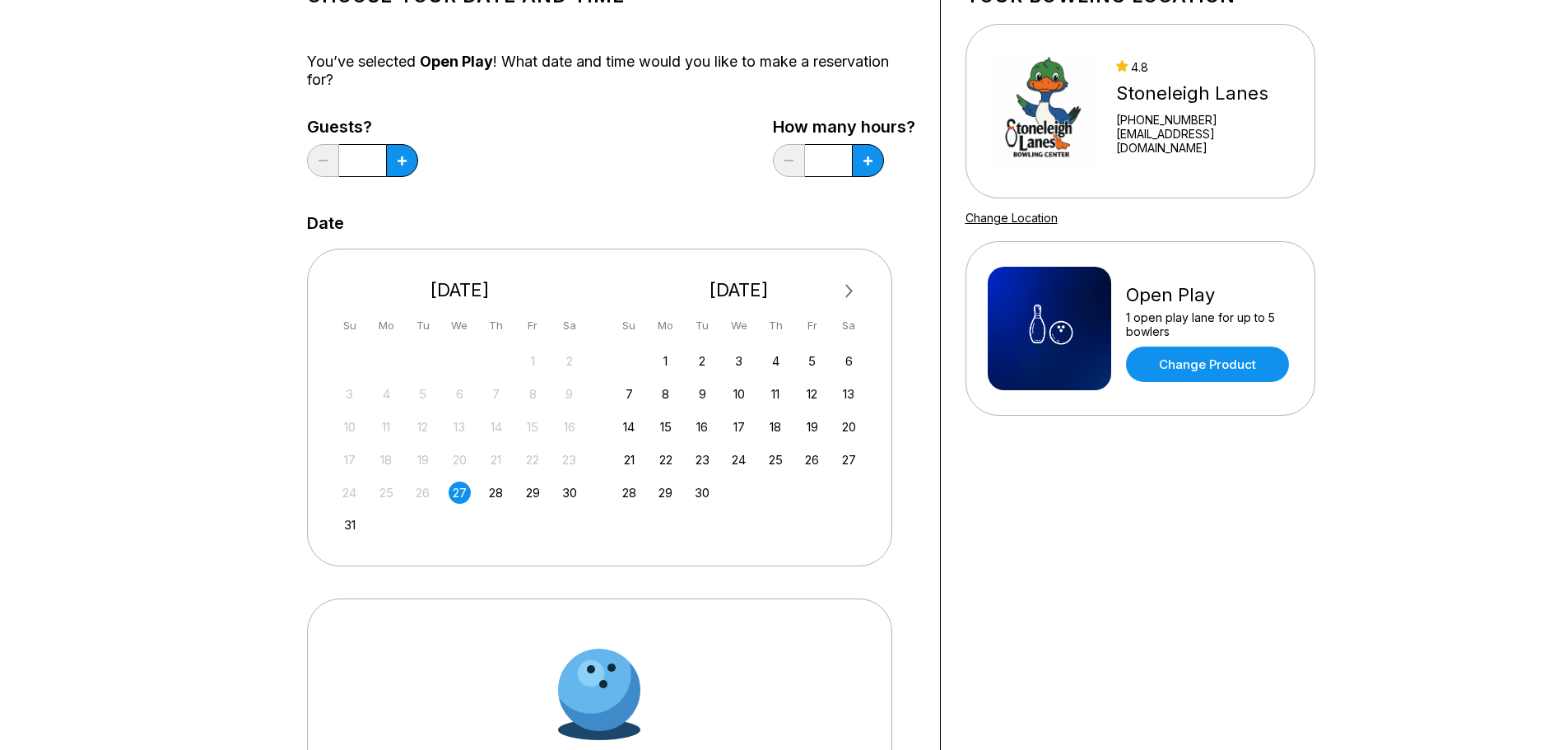
scroll to position [247, 0]
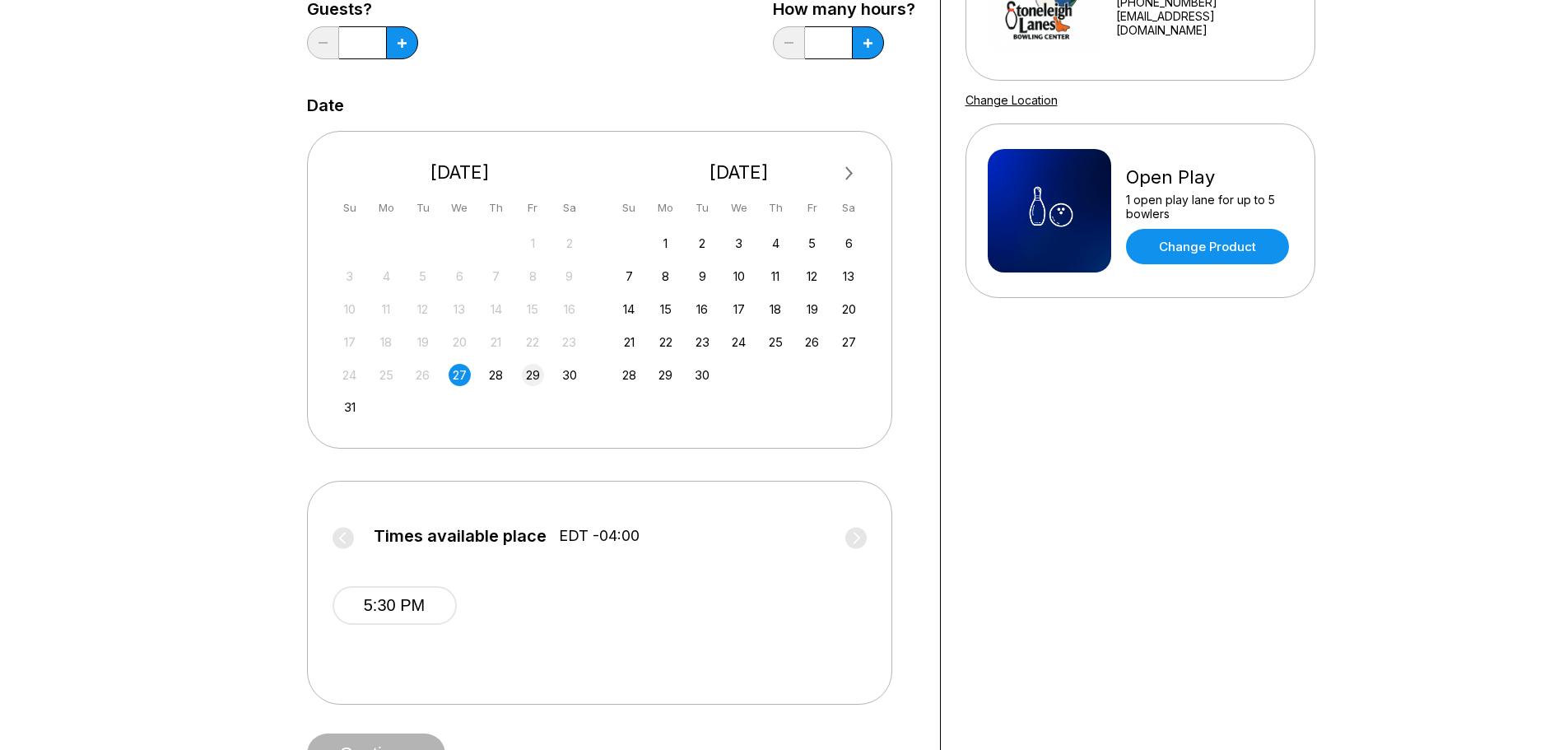
click at [535, 381] on div "29" at bounding box center [533, 375] width 22 height 22
click at [562, 384] on div "24 25 26 27 28 29 30" at bounding box center [461, 373] width 247 height 25
click at [573, 379] on div "30" at bounding box center [569, 375] width 22 height 22
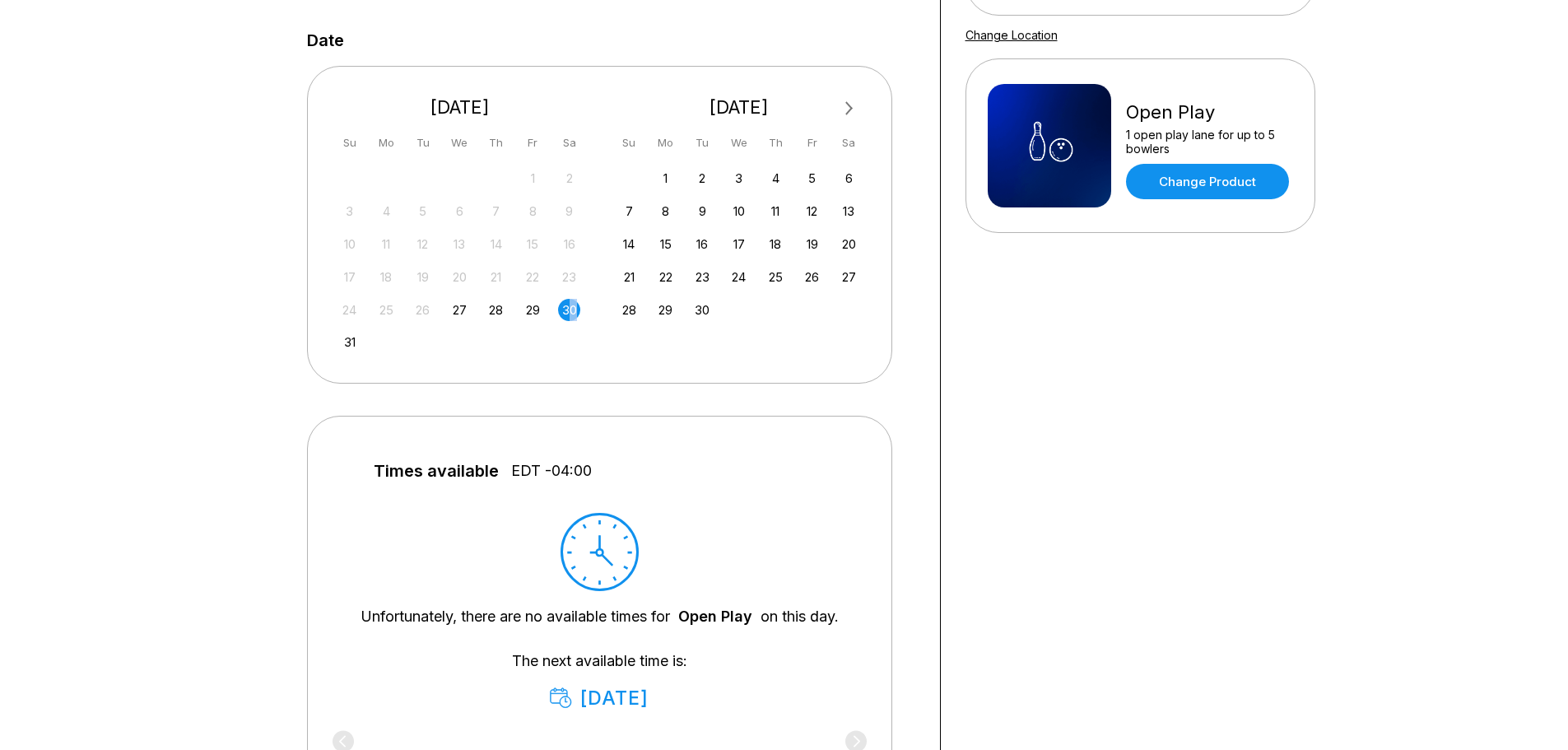
scroll to position [494, 0]
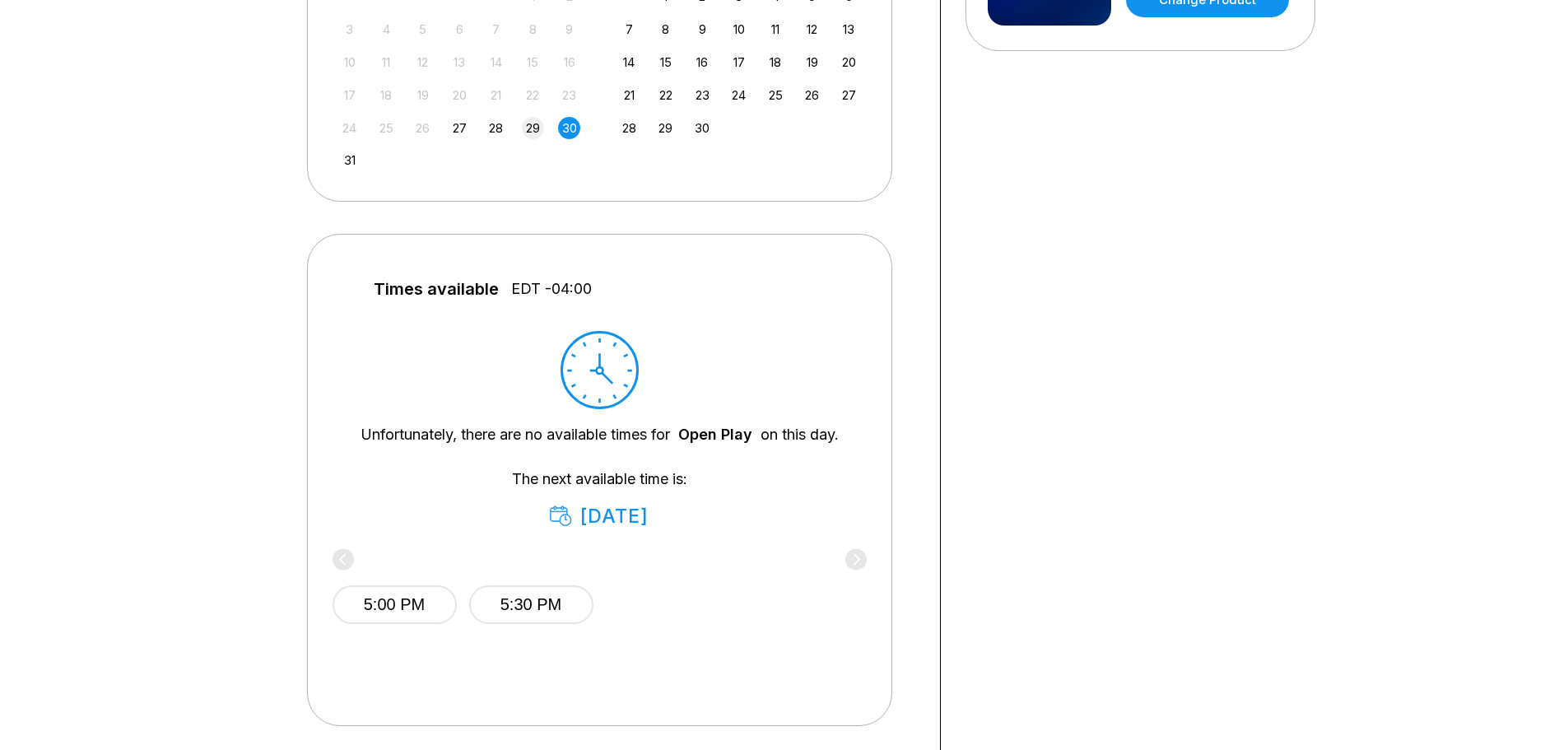
click at [535, 124] on div "29" at bounding box center [533, 128] width 22 height 22
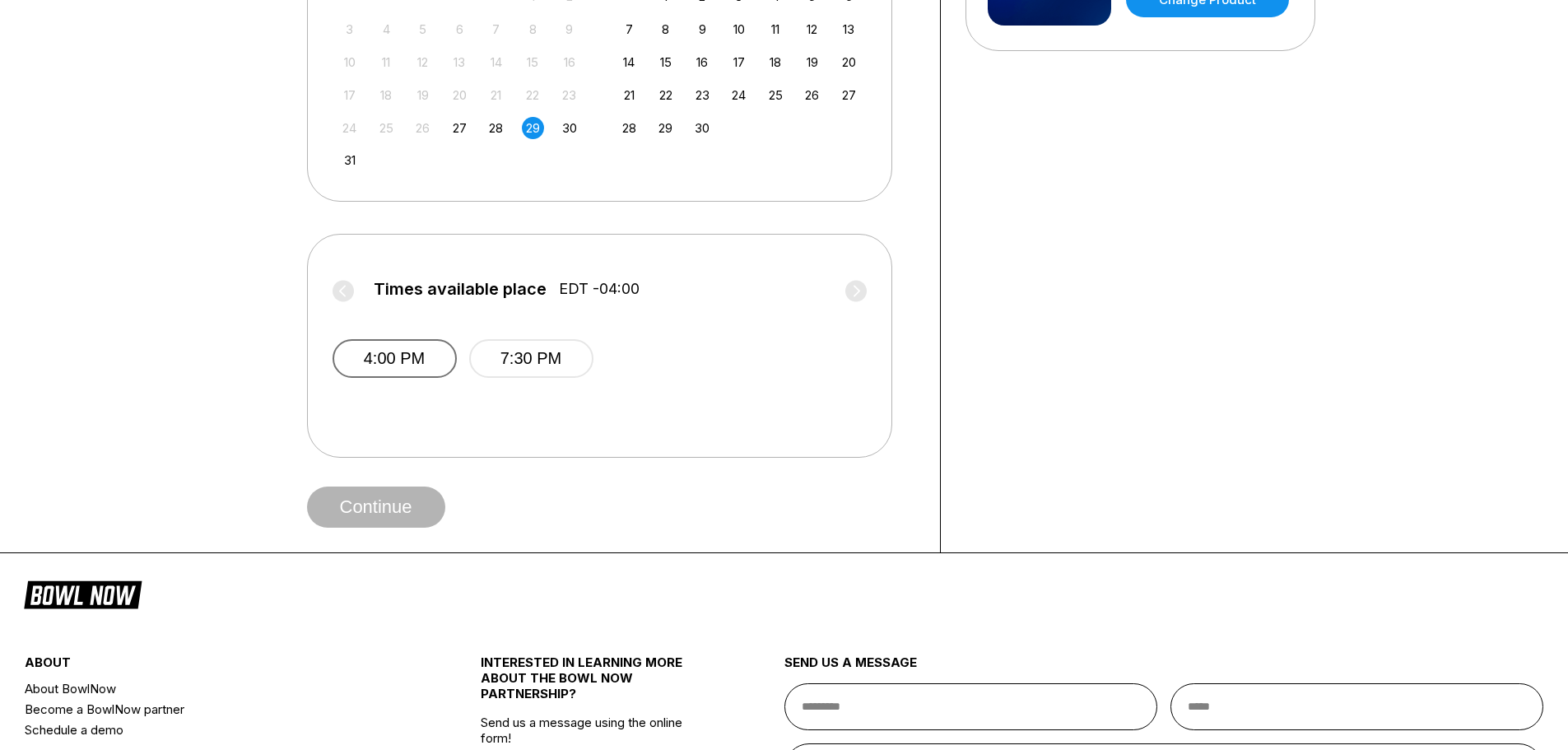
click at [420, 355] on button "4:00 PM" at bounding box center [395, 358] width 124 height 39
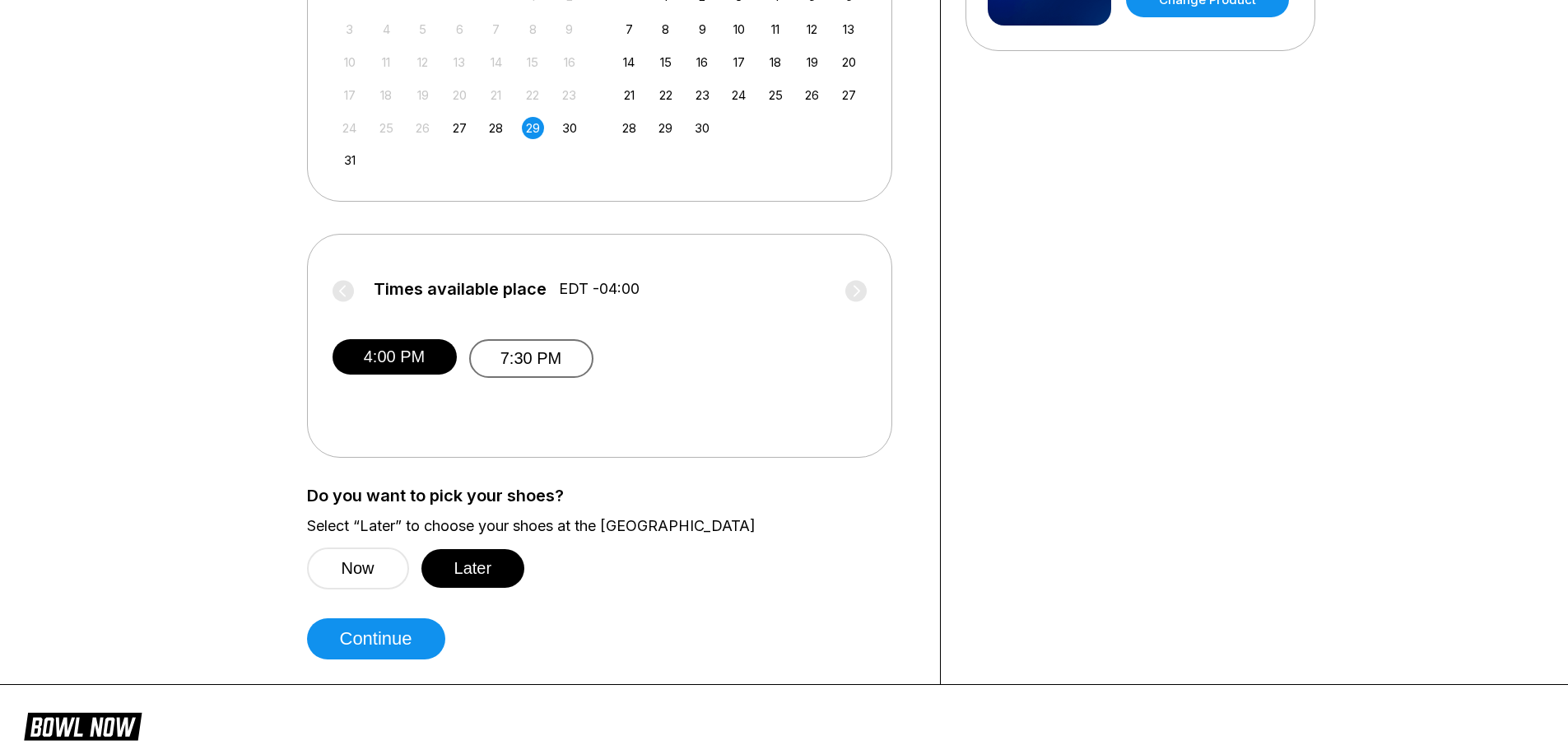
click at [560, 370] on button "7:30 PM" at bounding box center [531, 358] width 124 height 39
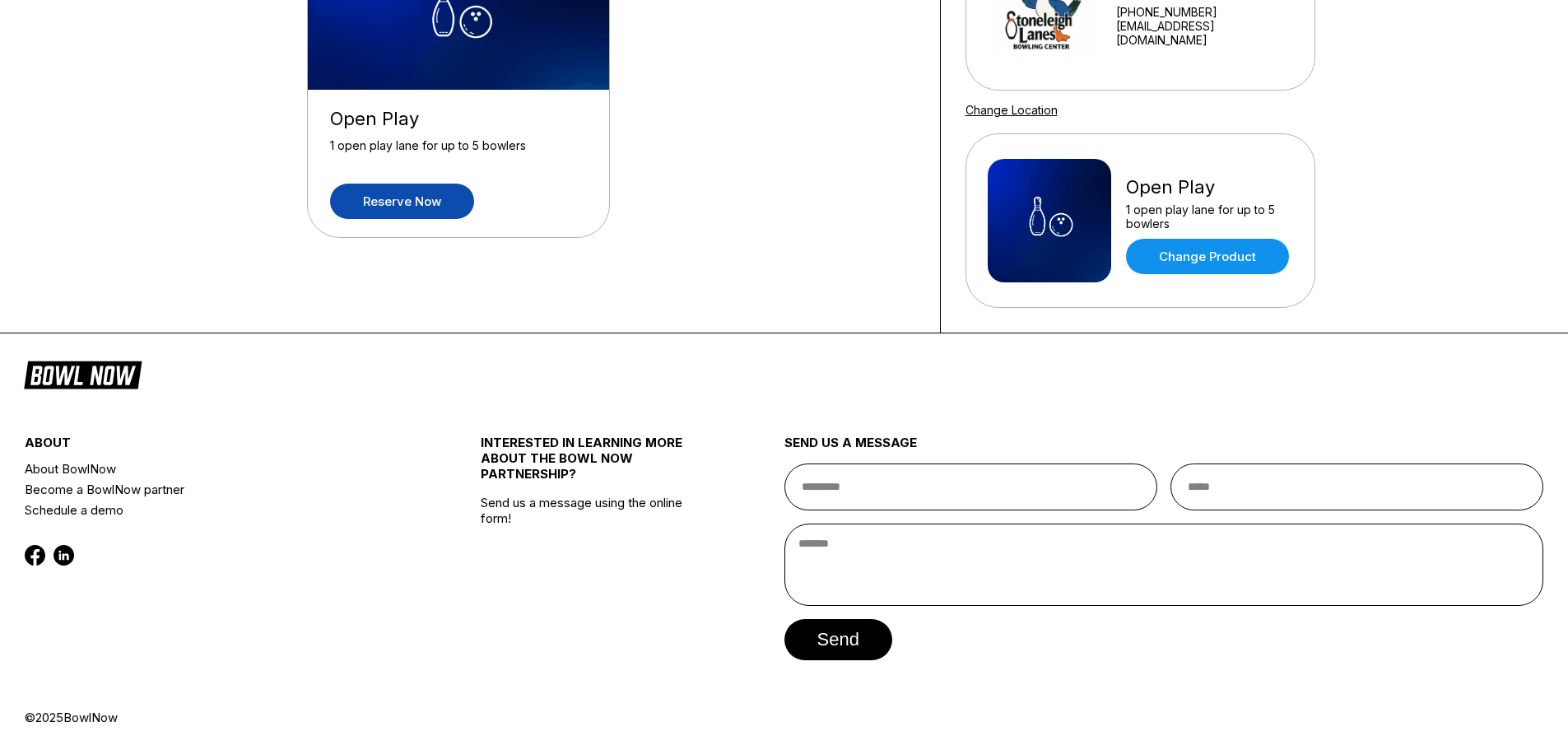
scroll to position [0, 0]
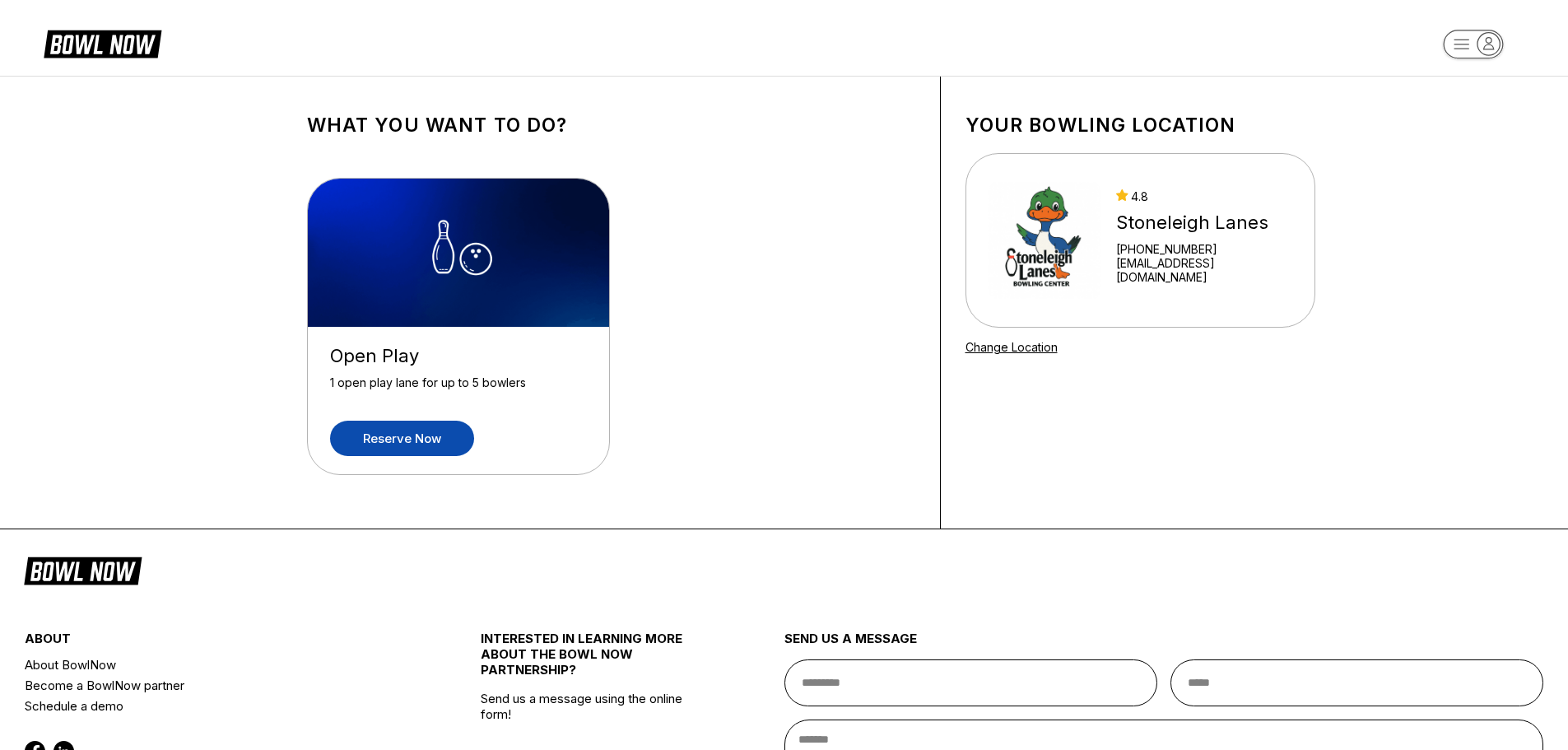
click at [404, 439] on link "Reserve now" at bounding box center [402, 438] width 144 height 36
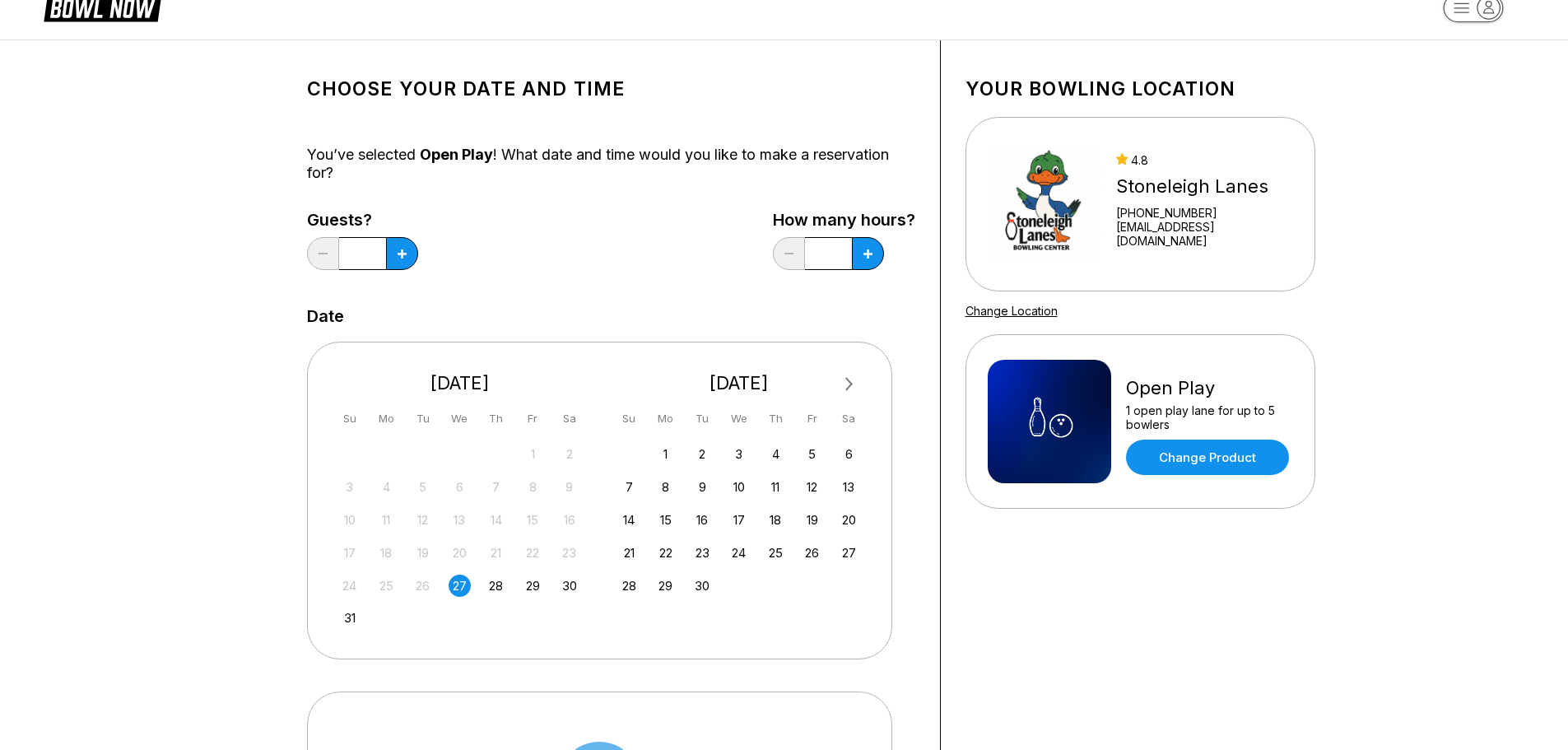
scroll to position [247, 0]
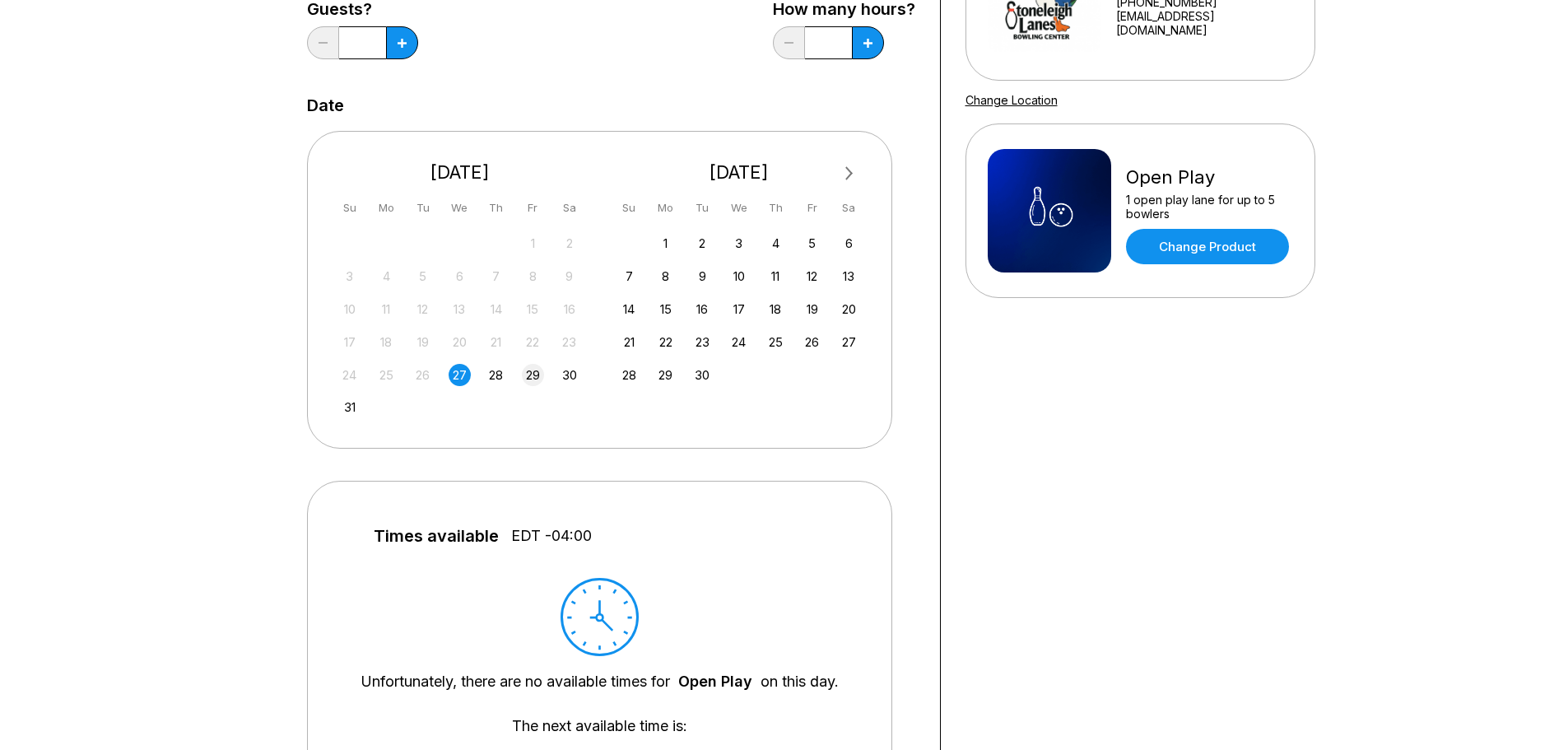
click at [534, 371] on div "29" at bounding box center [533, 375] width 22 height 22
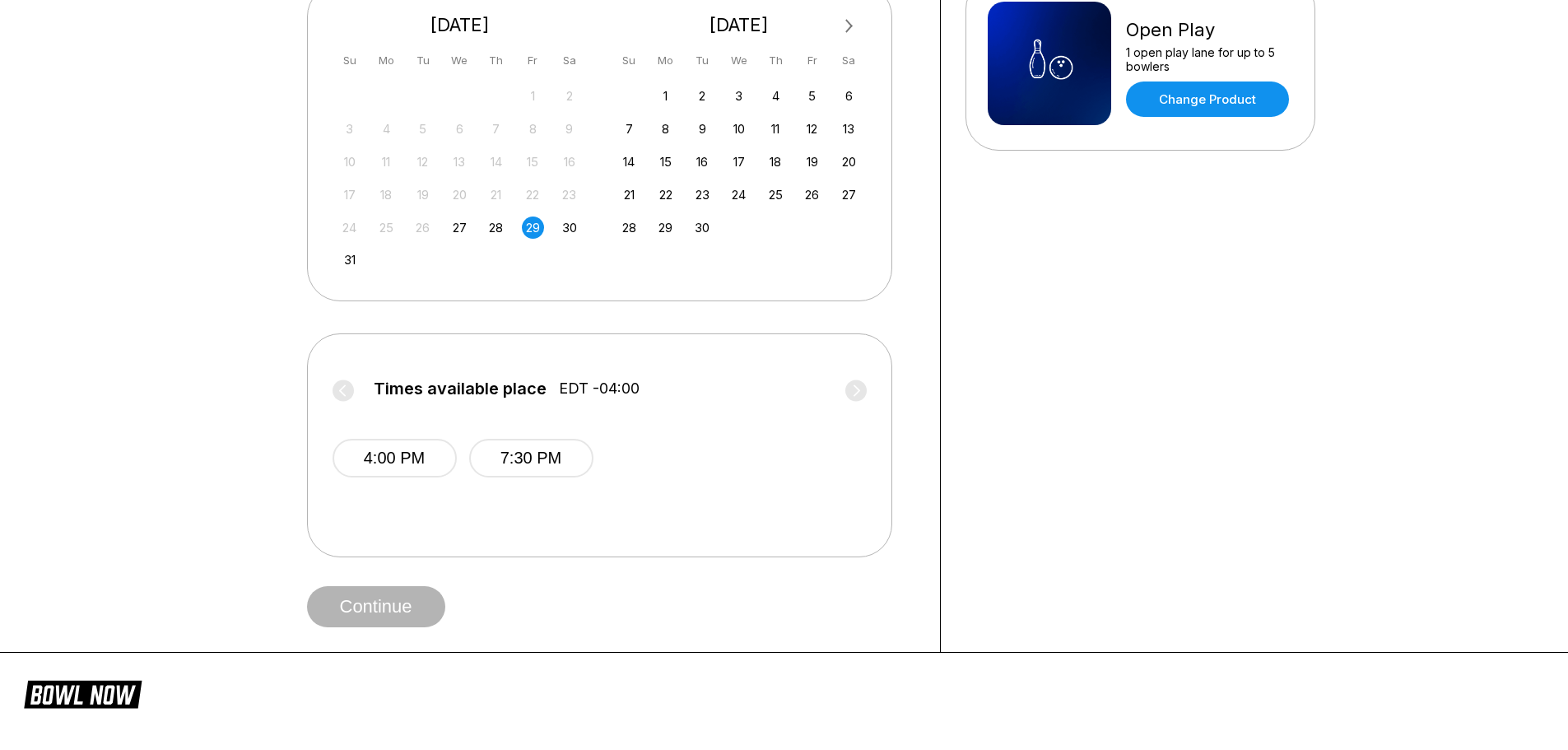
scroll to position [411, 0]
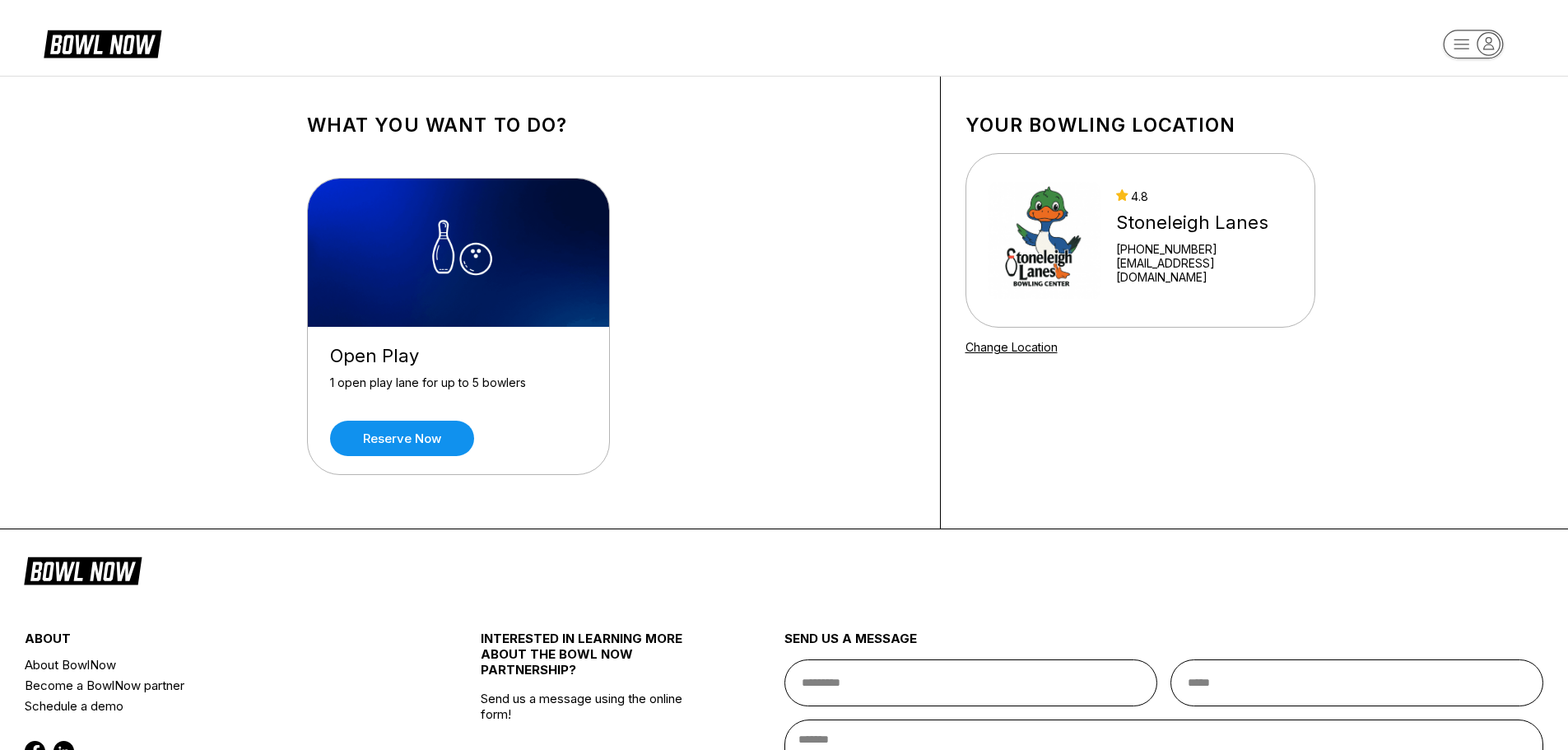
click at [478, 463] on div "Open Play 1 open play lane for up to 5 bowlers Reserve now" at bounding box center [459, 400] width 301 height 147
click at [448, 449] on link "Reserve now" at bounding box center [402, 438] width 144 height 36
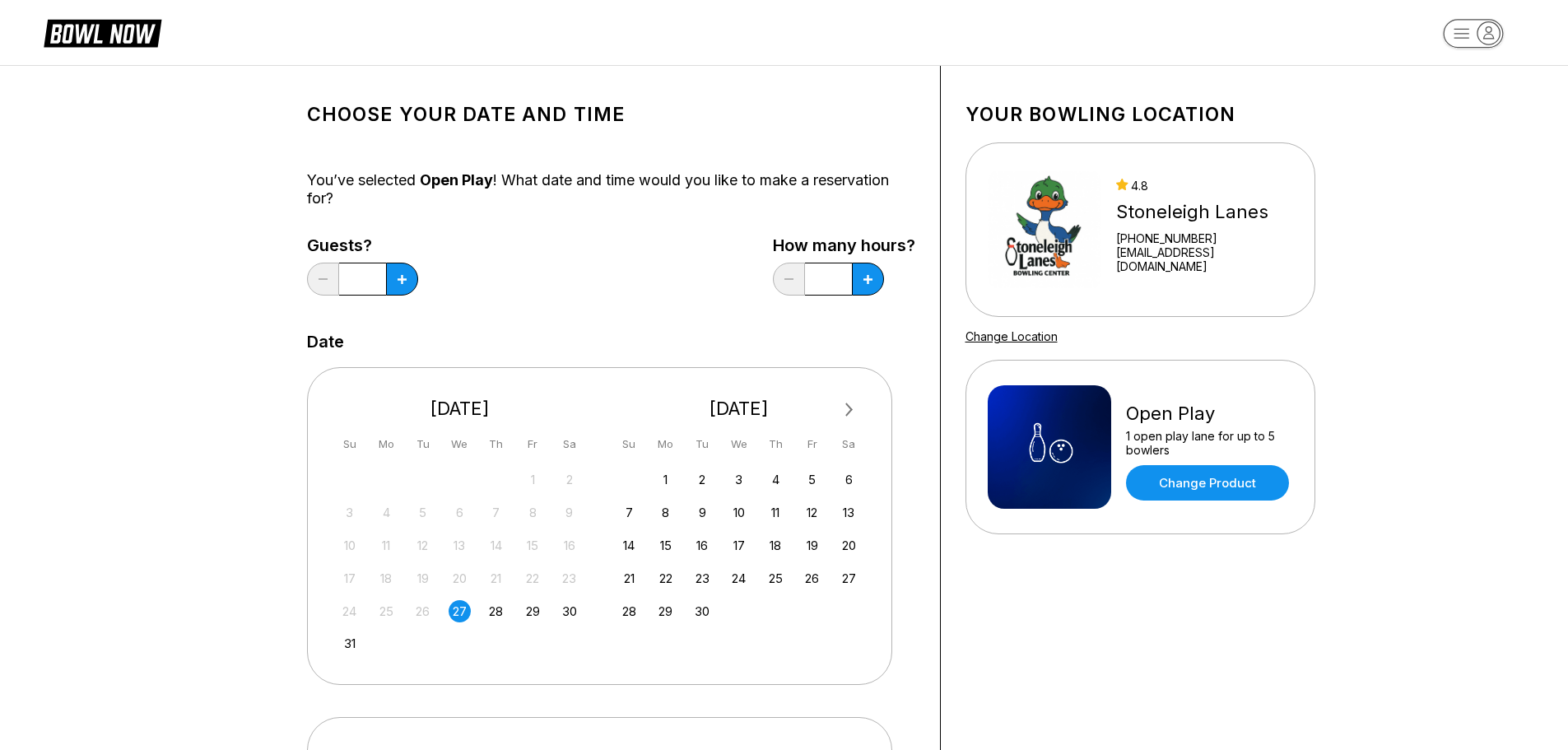
scroll to position [164, 0]
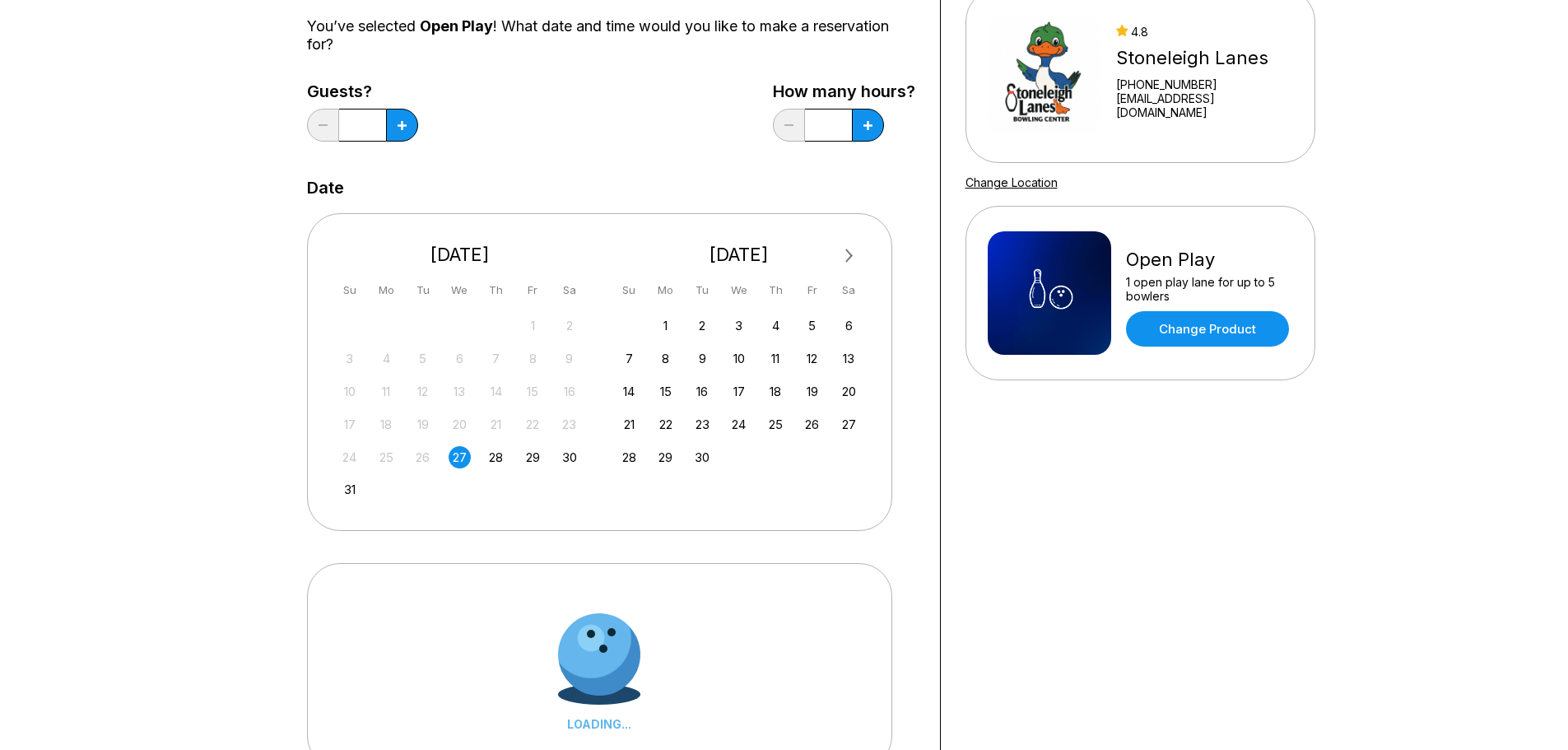
click at [519, 451] on div "24 25 26 27 28 29 30" at bounding box center [461, 455] width 247 height 25
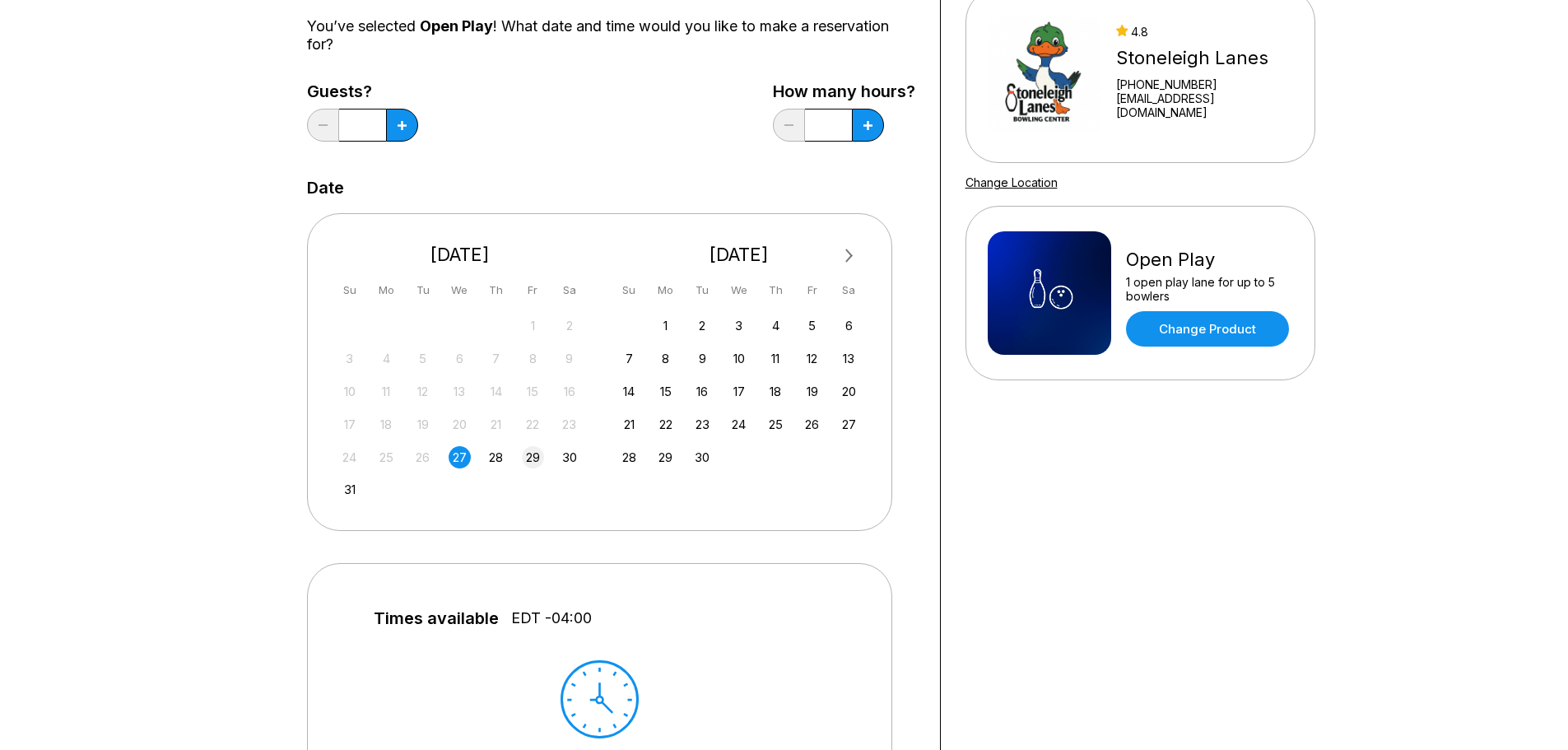
click at [530, 455] on div "29" at bounding box center [533, 457] width 22 height 22
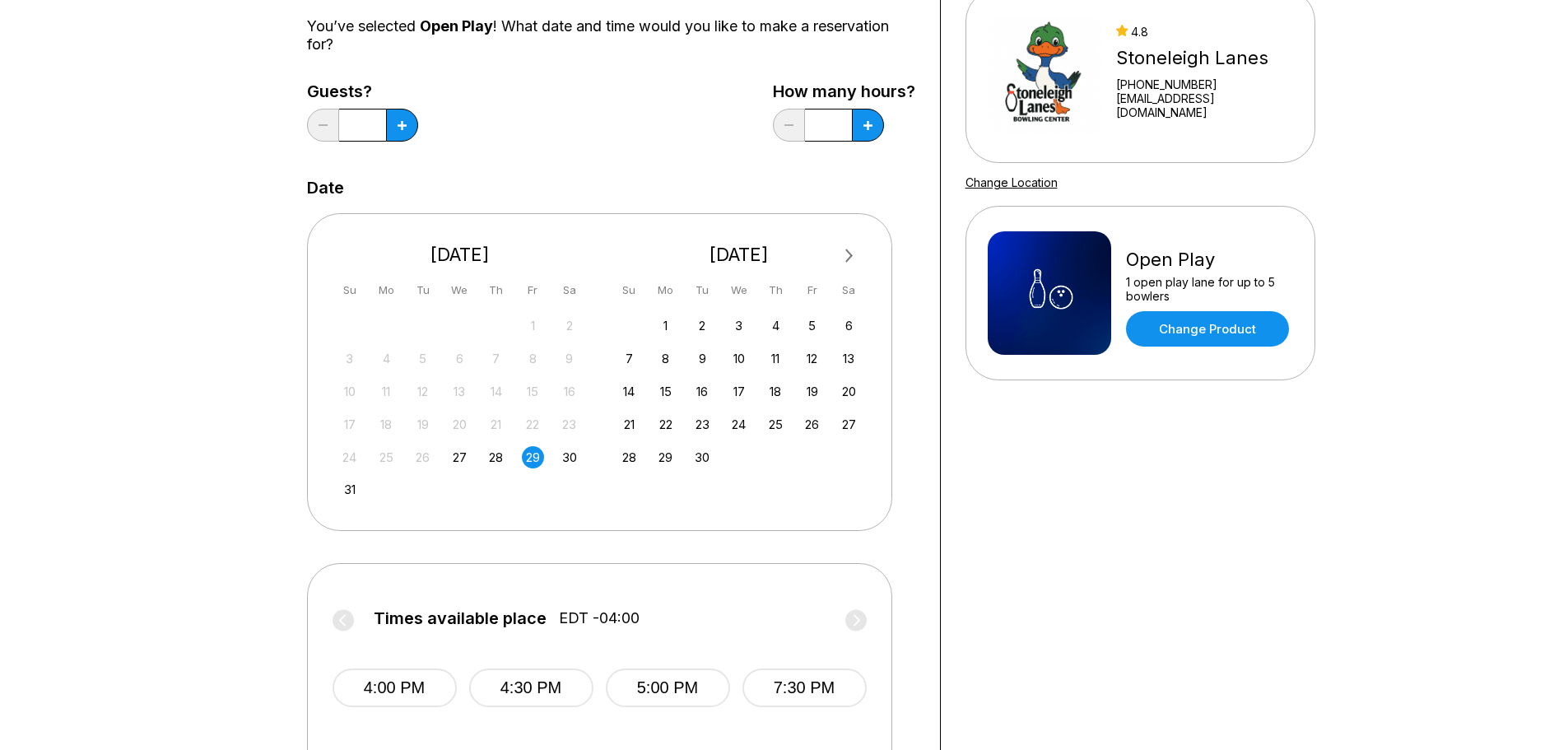
scroll to position [247, 0]
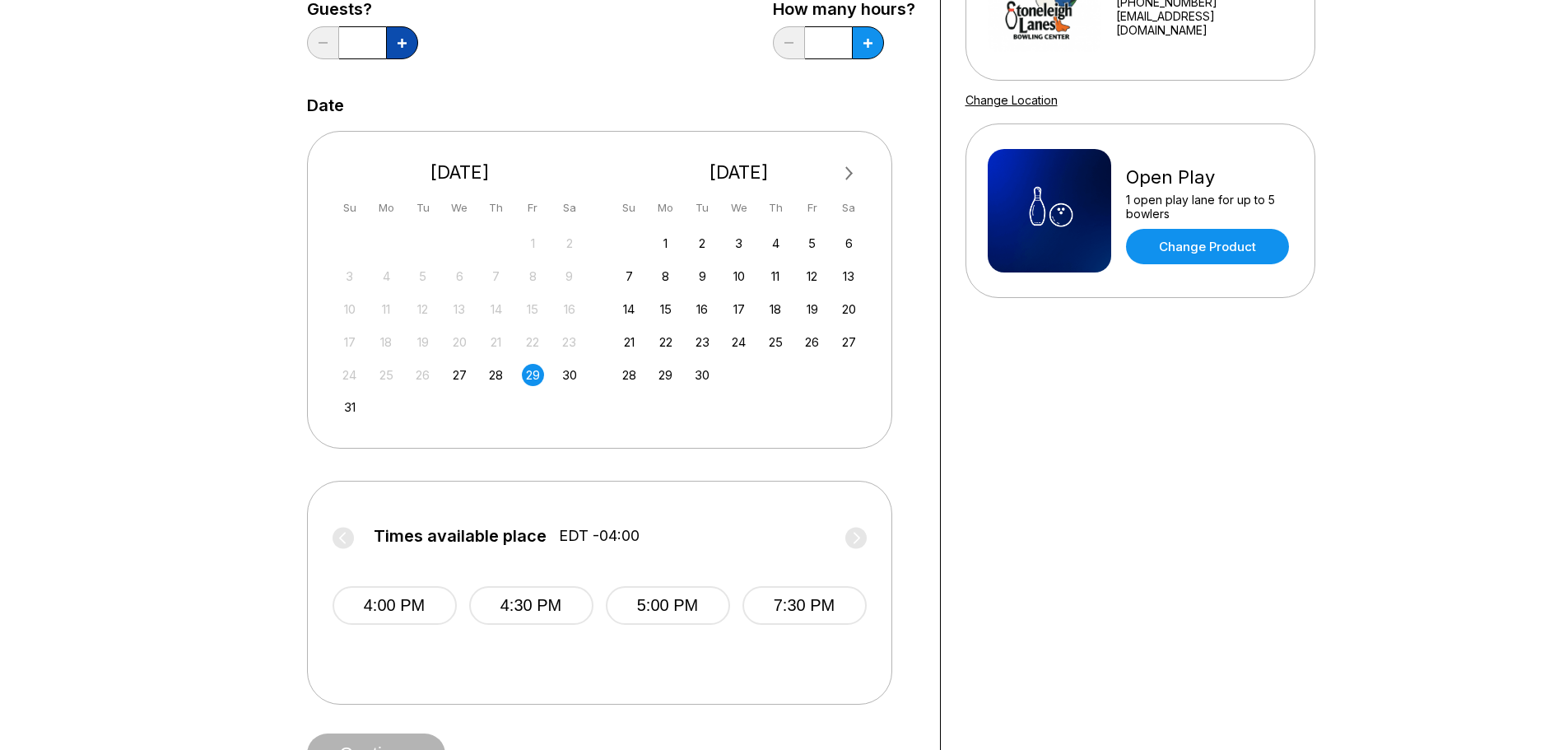
click at [405, 41] on icon at bounding box center [401, 43] width 9 height 9
type input "*"
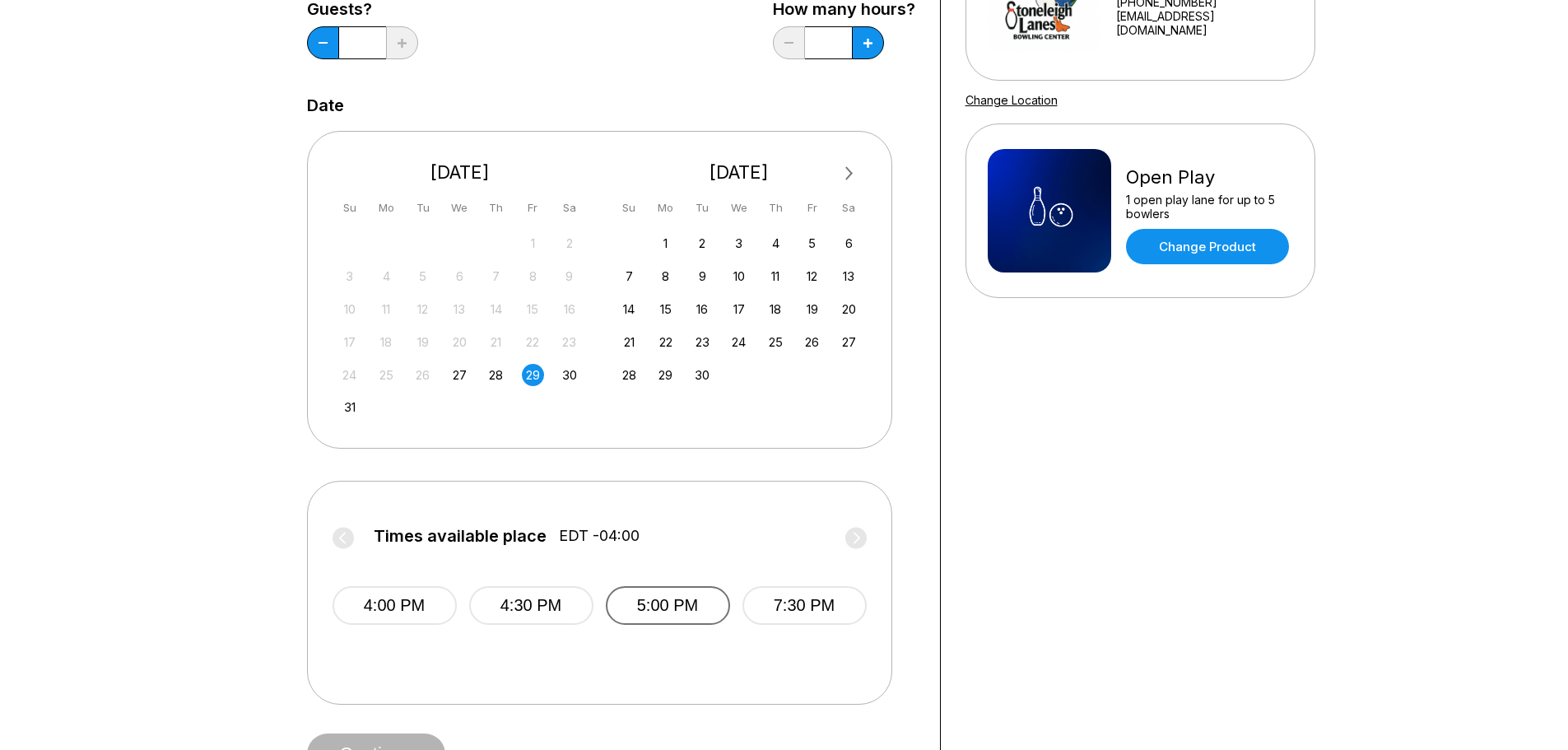
click at [671, 603] on button "5:00 PM" at bounding box center [667, 605] width 124 height 39
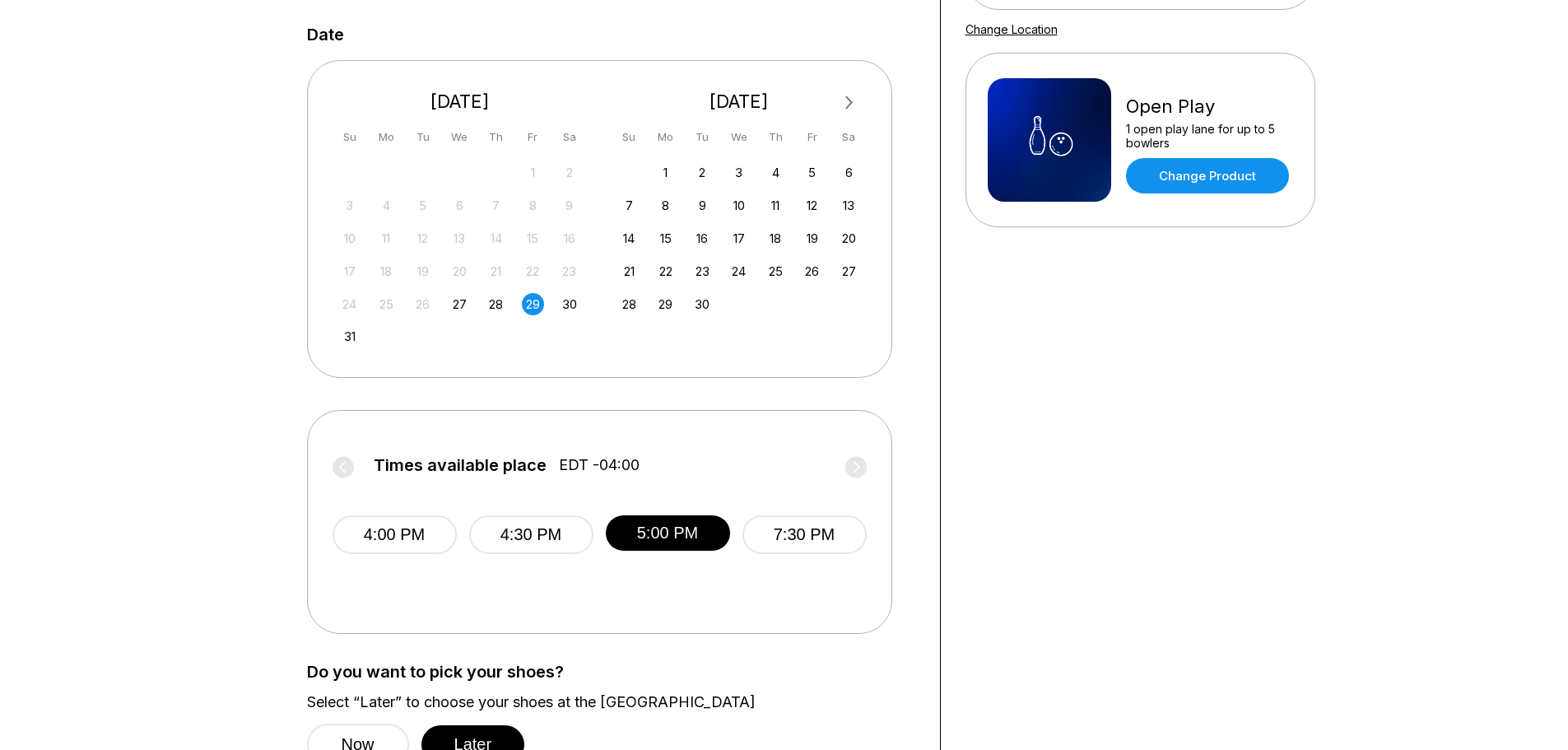
scroll to position [411, 0]
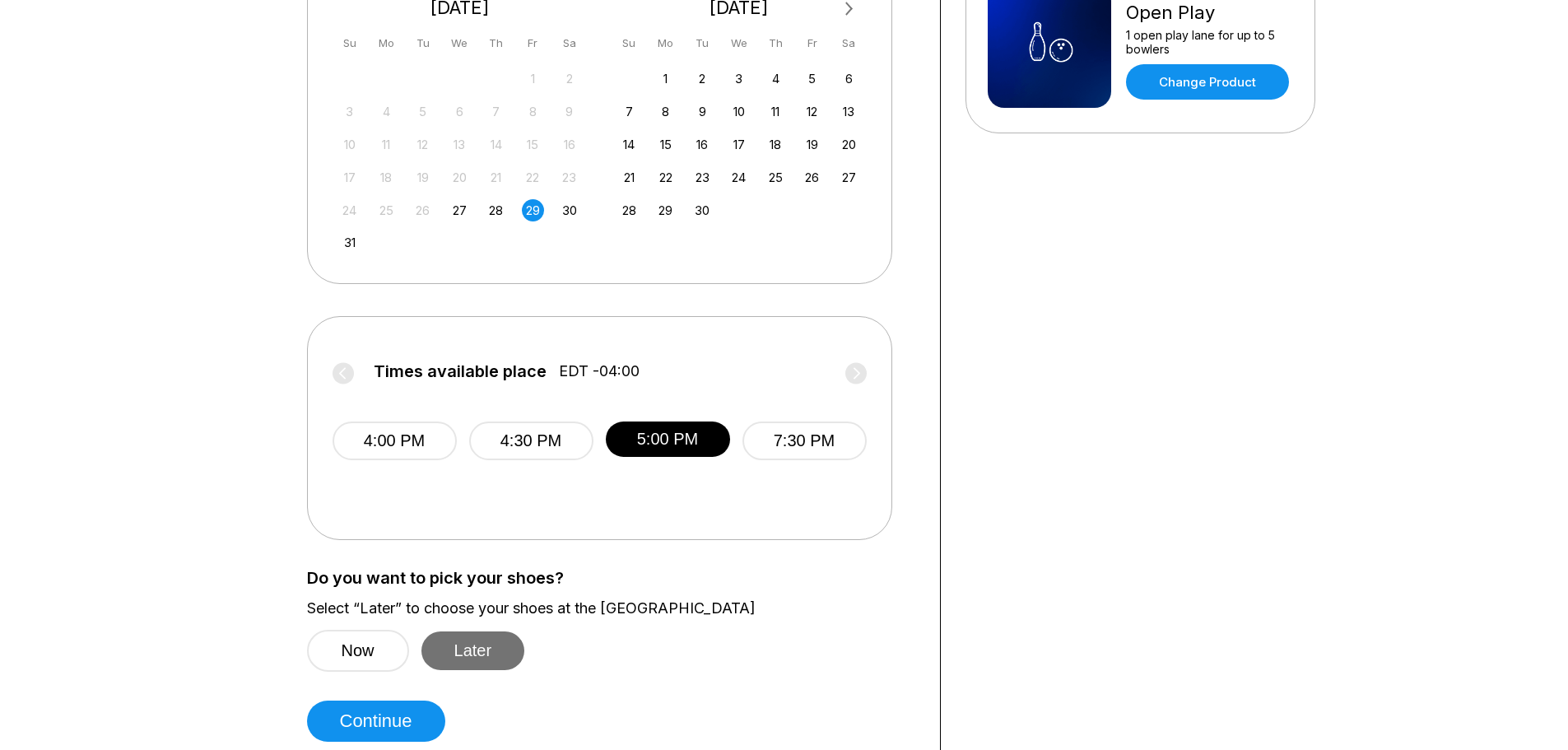
click at [463, 652] on button "Later" at bounding box center [473, 651] width 103 height 39
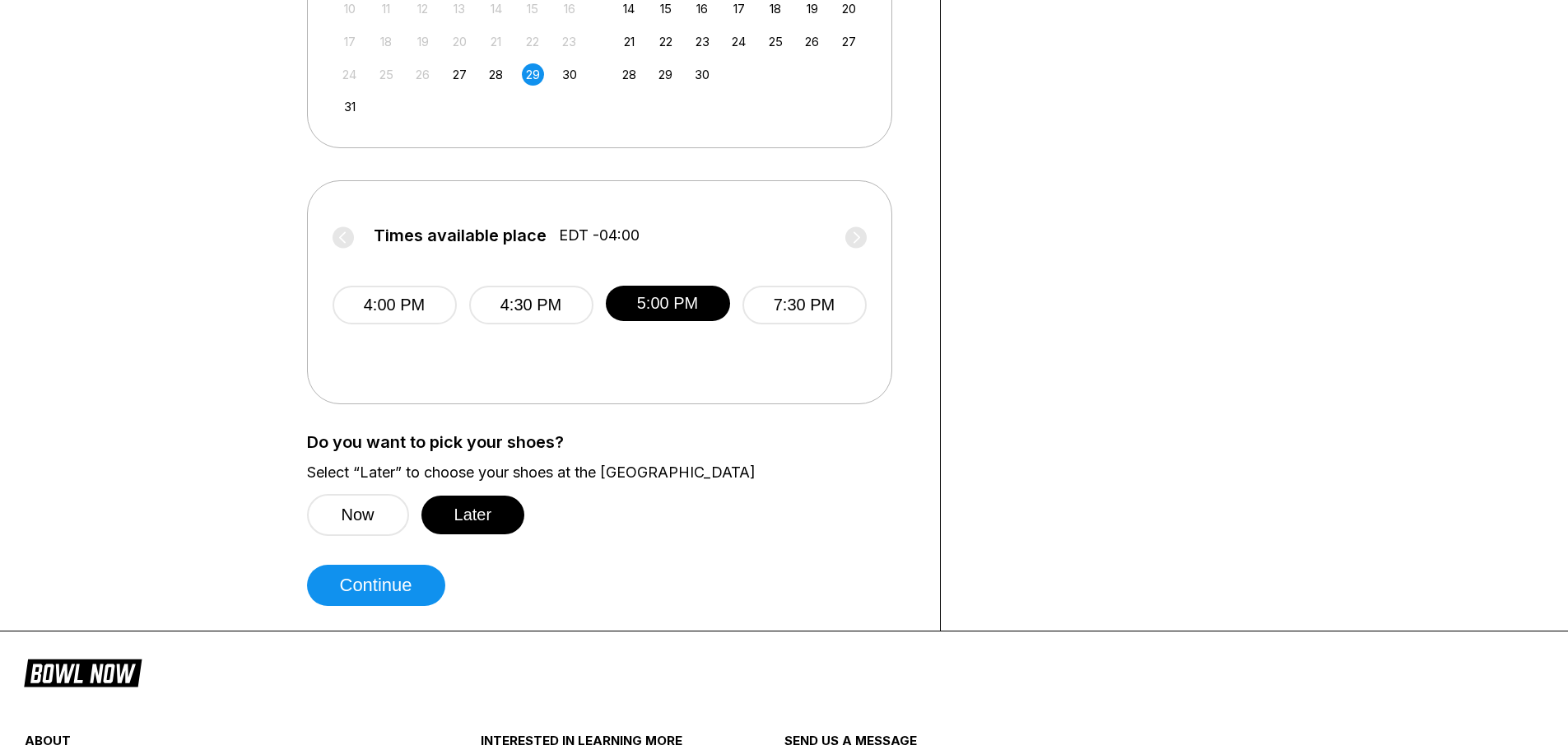
scroll to position [576, 0]
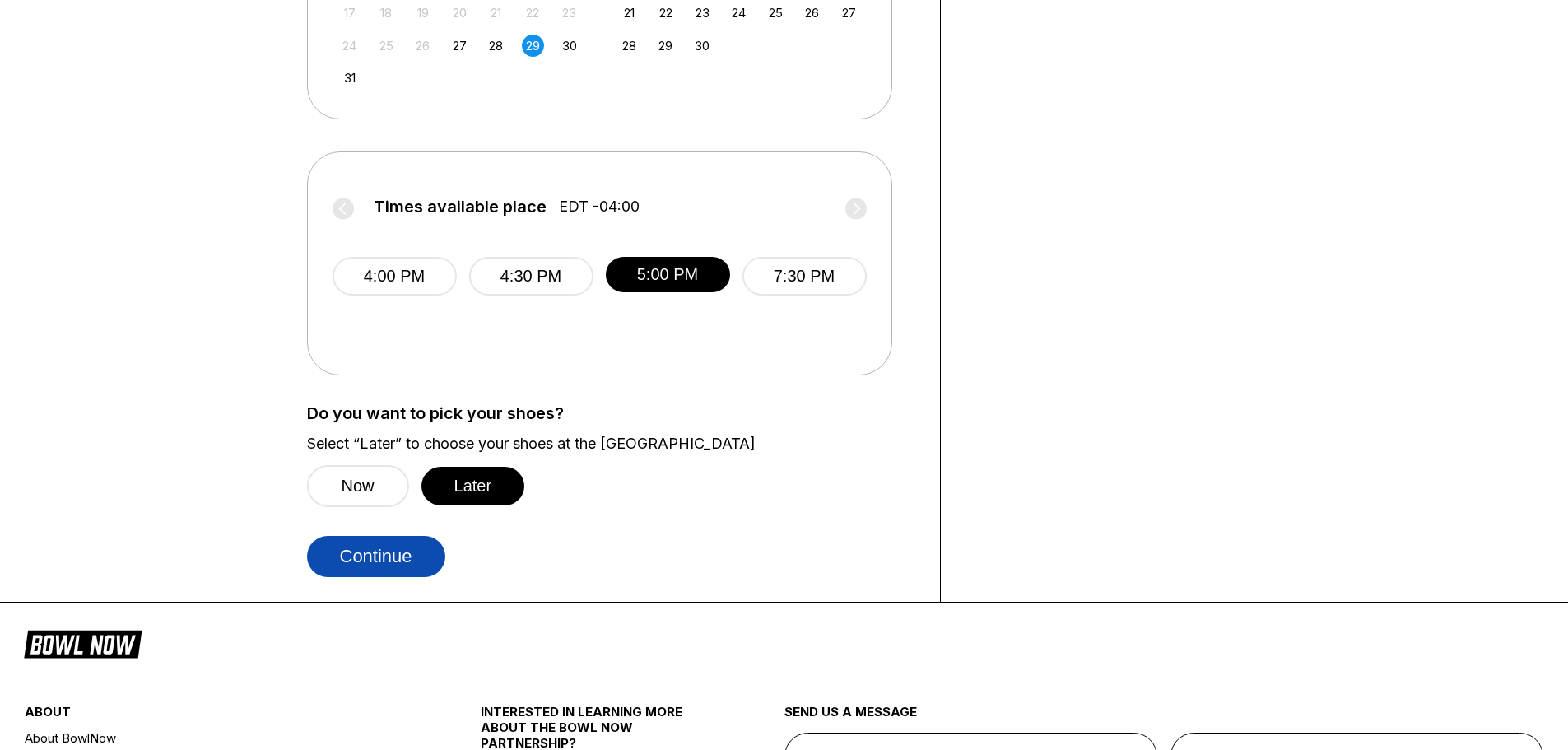
click at [404, 568] on button "Continue" at bounding box center [376, 556] width 138 height 41
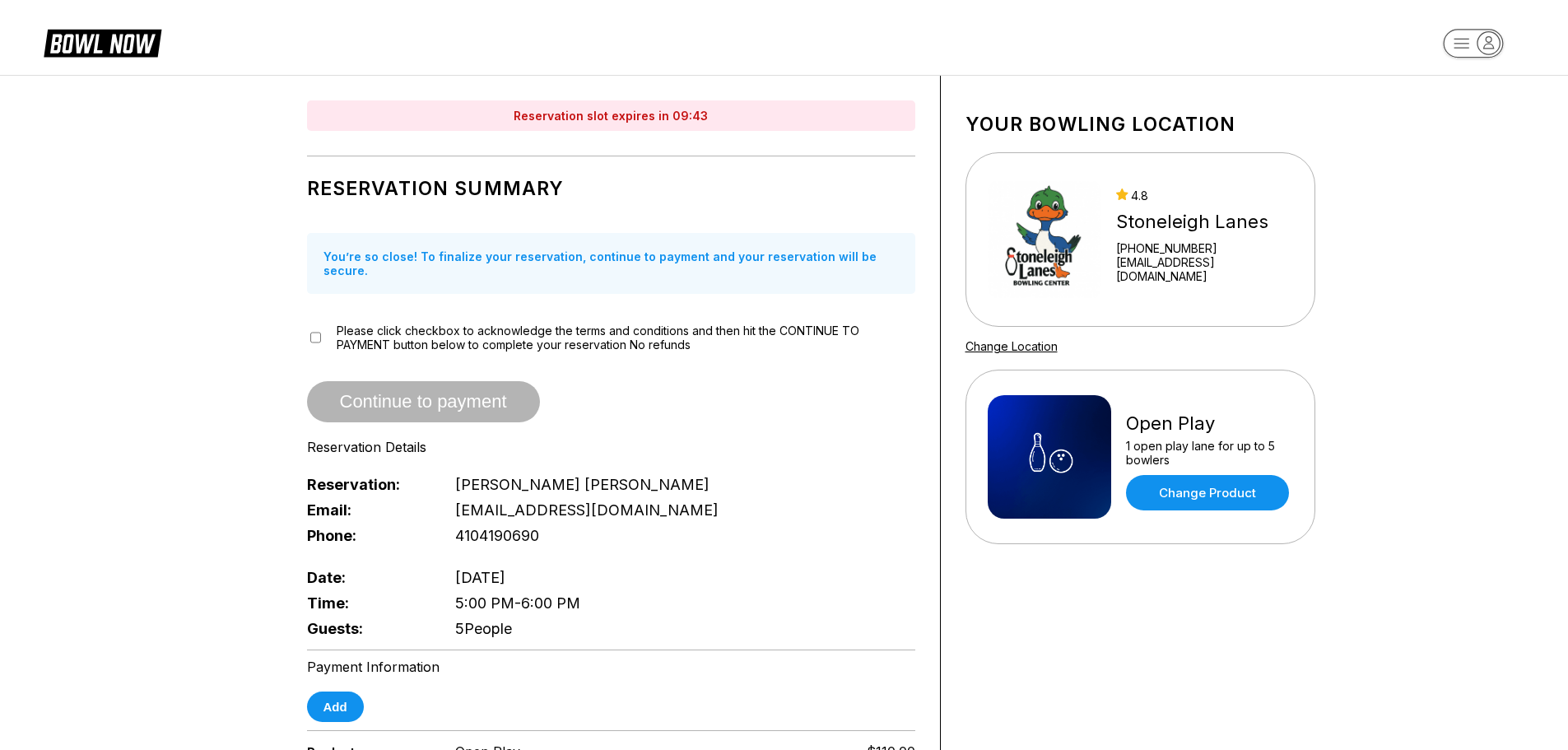
scroll to position [0, 0]
